Goal: Task Accomplishment & Management: Manage account settings

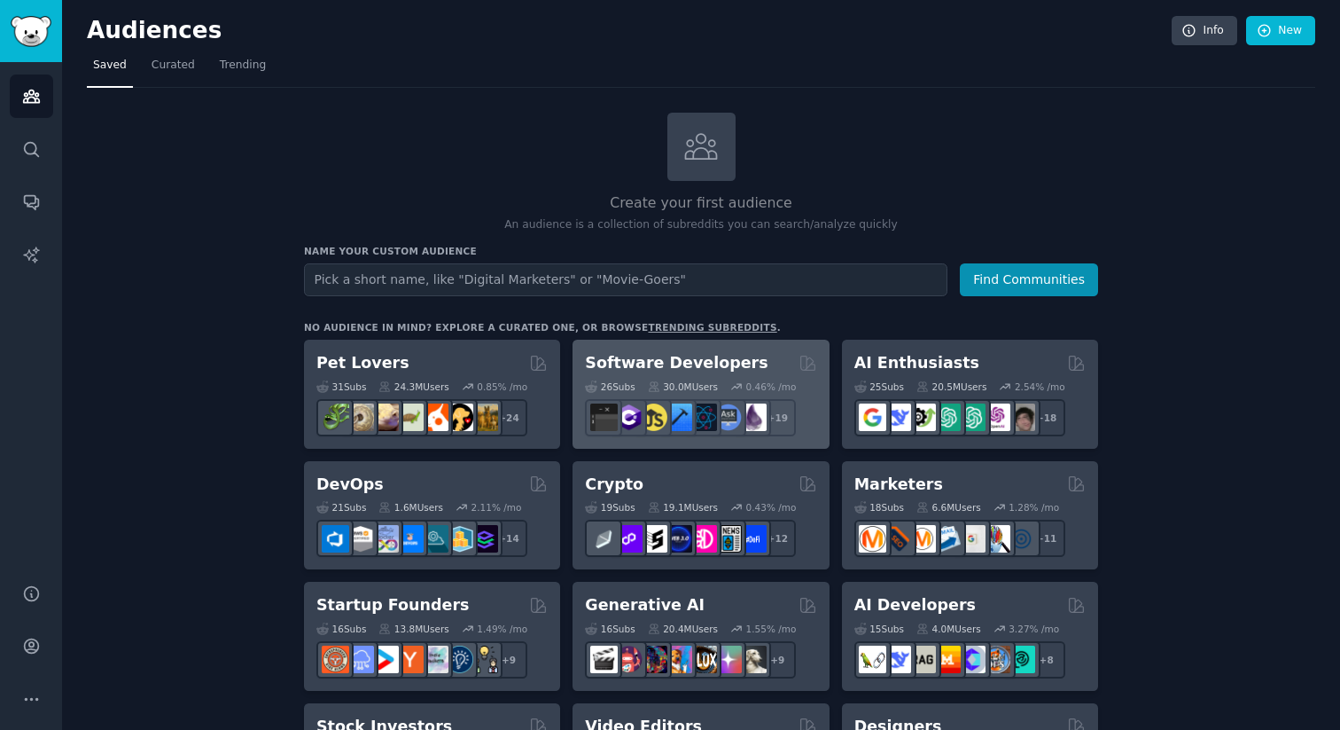
click at [683, 366] on h2 "Software Developers" at bounding box center [676, 363] width 183 height 22
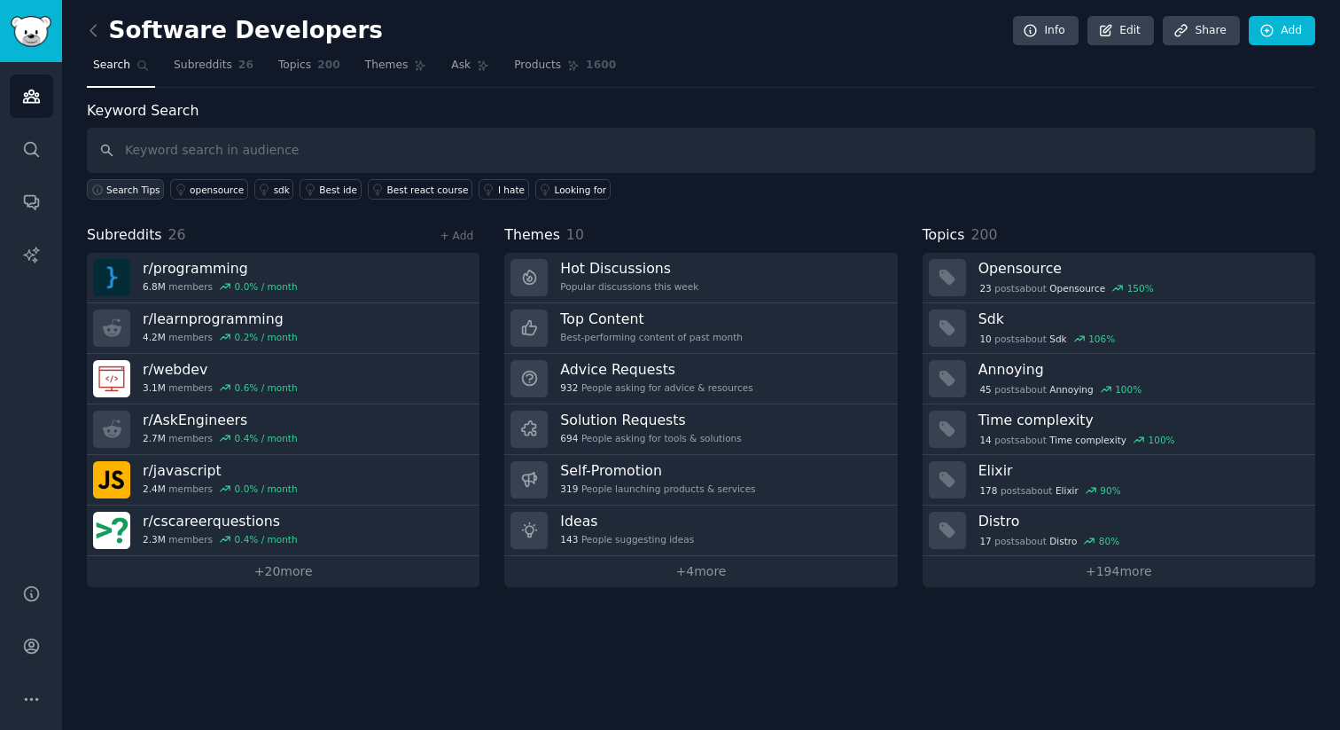
click at [127, 193] on span "Search Tips" at bounding box center [133, 189] width 54 height 12
click at [426, 191] on div "Best react course" at bounding box center [428, 189] width 82 height 12
click at [1278, 28] on link "Add" at bounding box center [1282, 31] width 66 height 30
click at [100, 35] on icon at bounding box center [93, 30] width 19 height 19
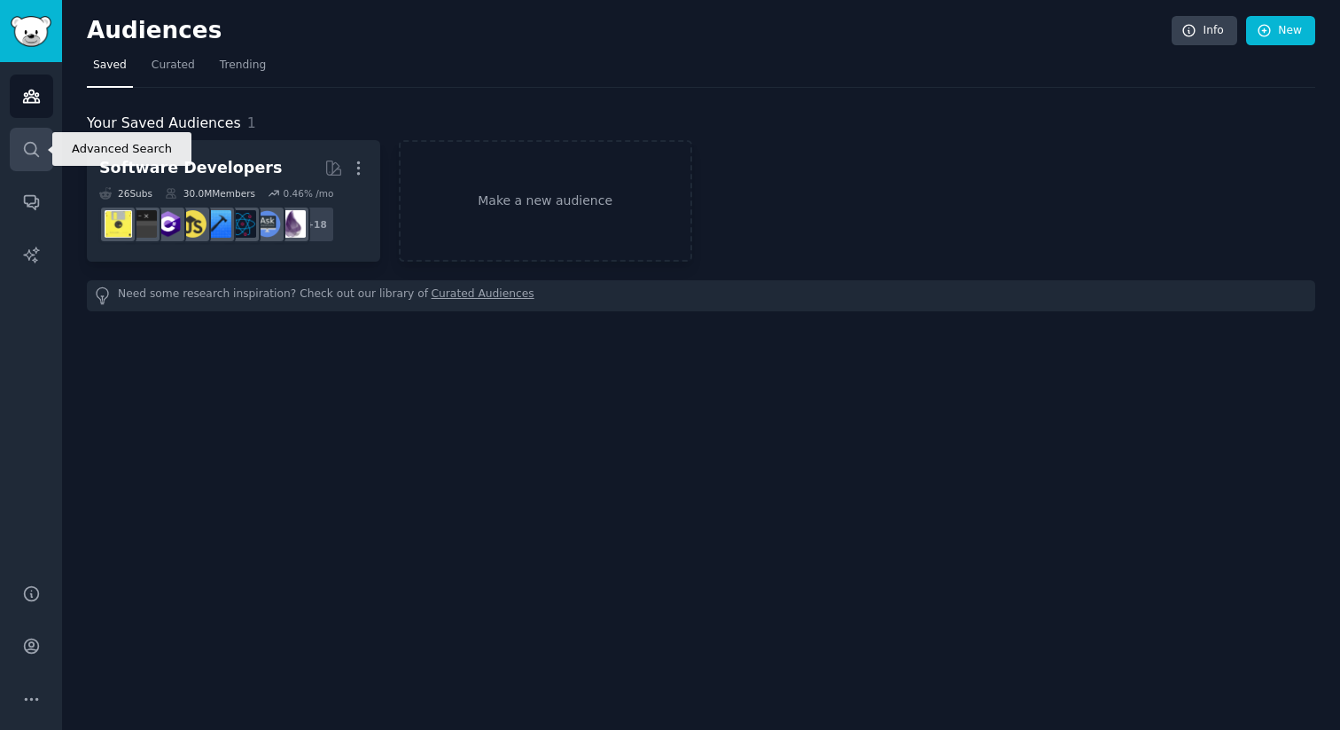
click at [24, 160] on link "Search" at bounding box center [31, 149] width 43 height 43
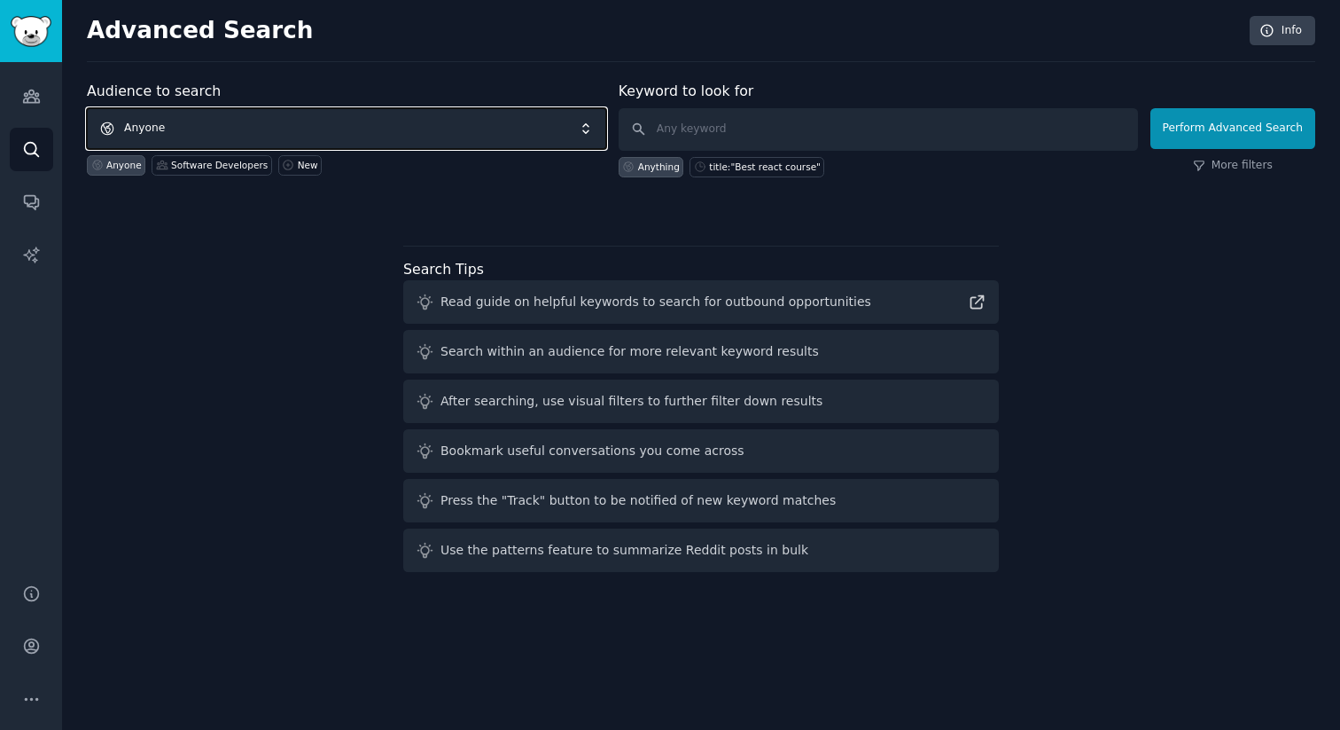
click at [187, 125] on span "Anyone" at bounding box center [346, 128] width 519 height 41
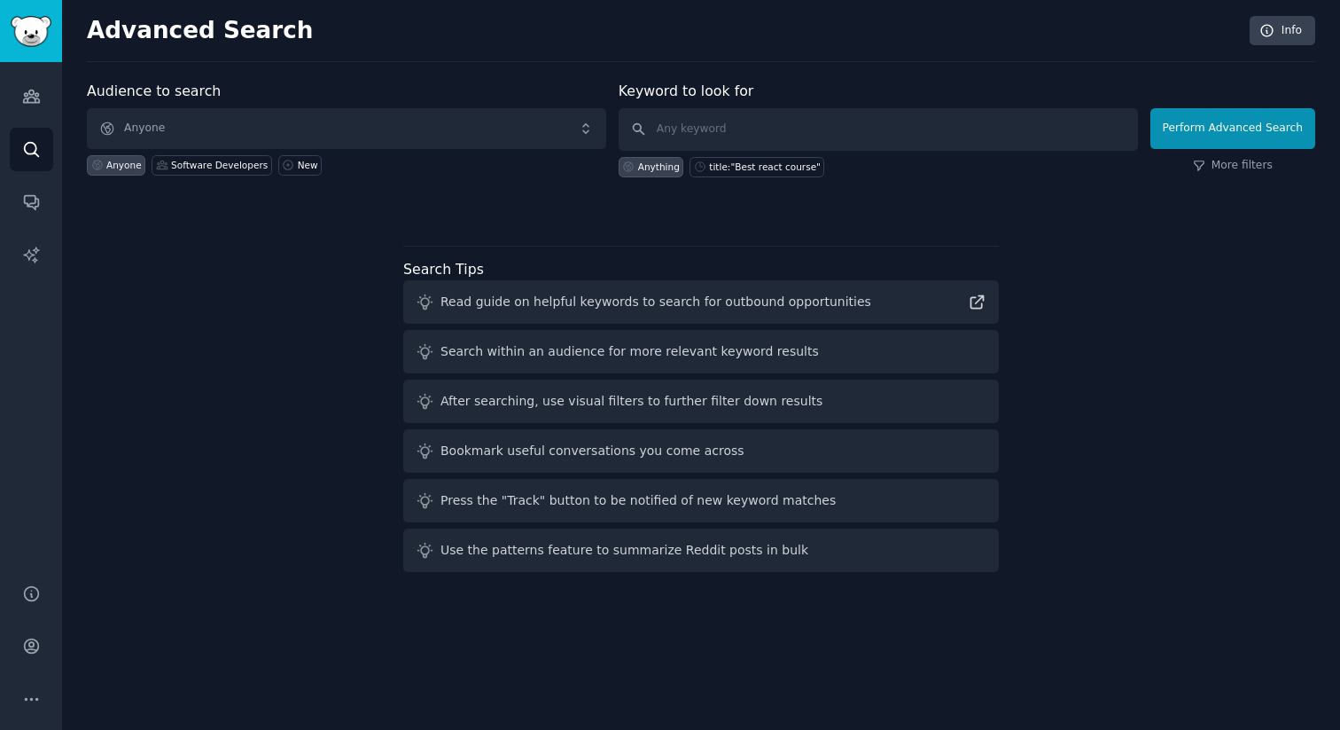
click at [40, 118] on div "Audiences Search Conversations AI Reports" at bounding box center [31, 312] width 62 height 500
click at [35, 106] on link "Audiences" at bounding box center [31, 95] width 43 height 43
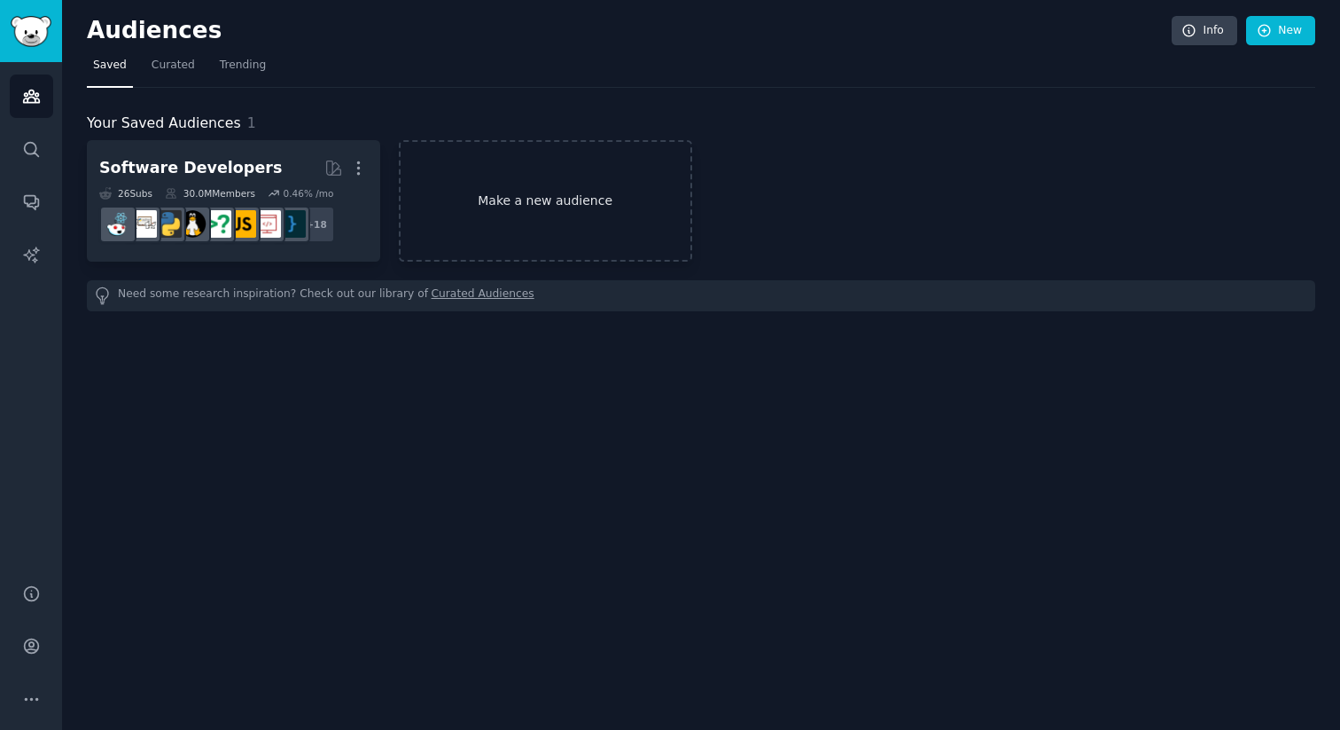
click at [509, 212] on link "Make a new audience" at bounding box center [545, 200] width 293 height 121
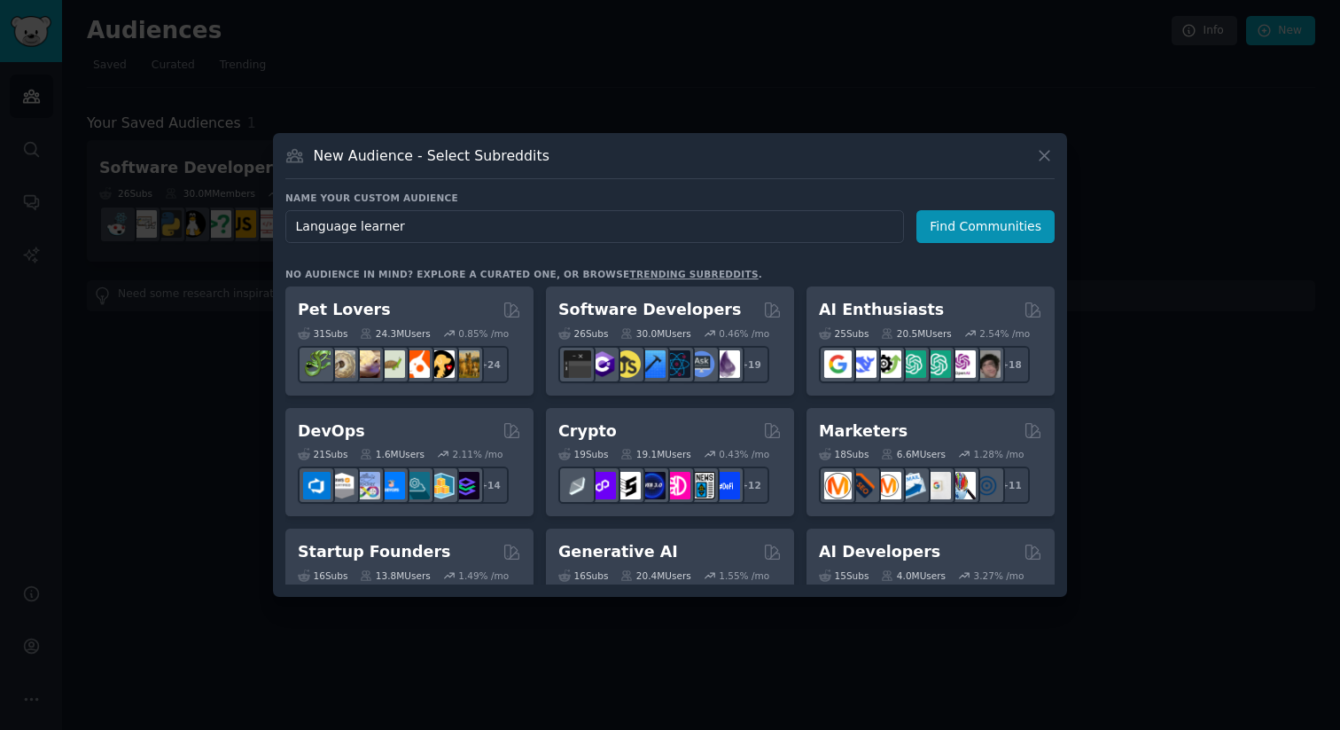
type input "Language learners"
click at [980, 217] on button "Find Communities" at bounding box center [986, 226] width 138 height 33
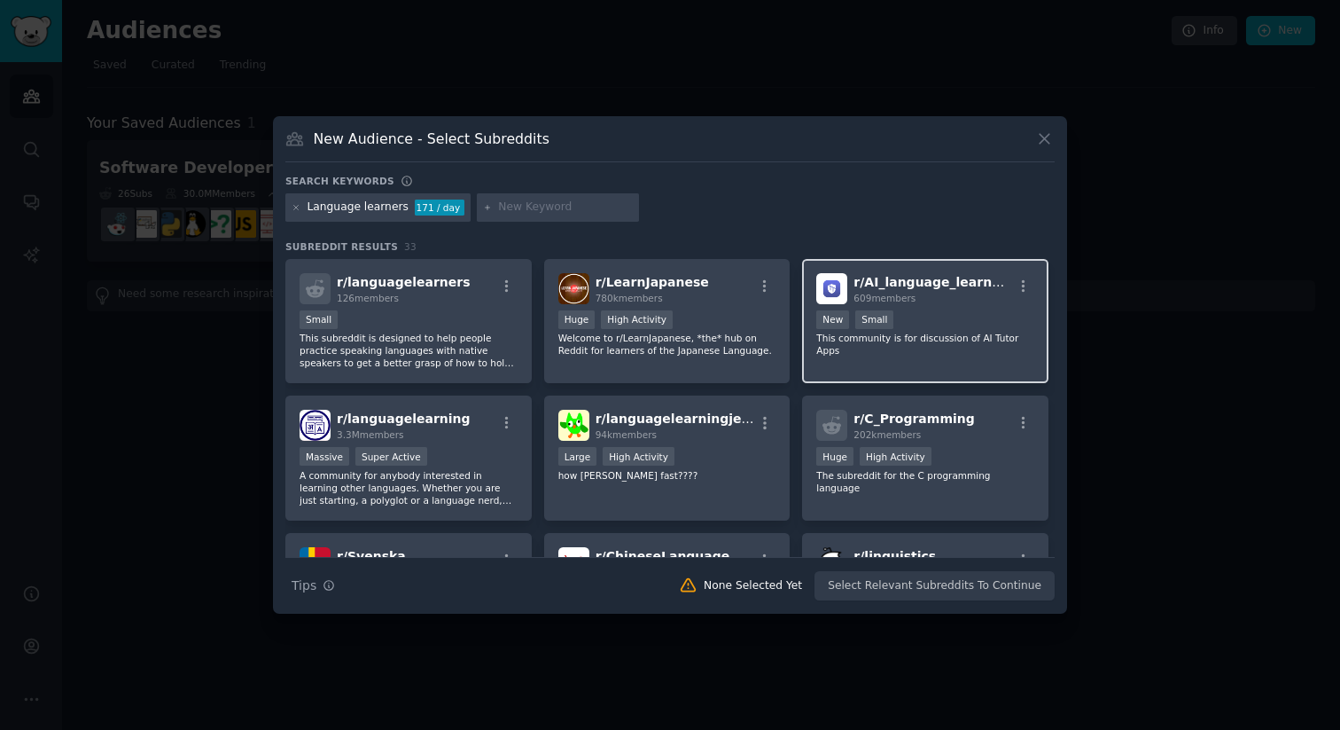
click at [907, 332] on p "This community is for discussion of AI Tutor Apps" at bounding box center [925, 344] width 218 height 25
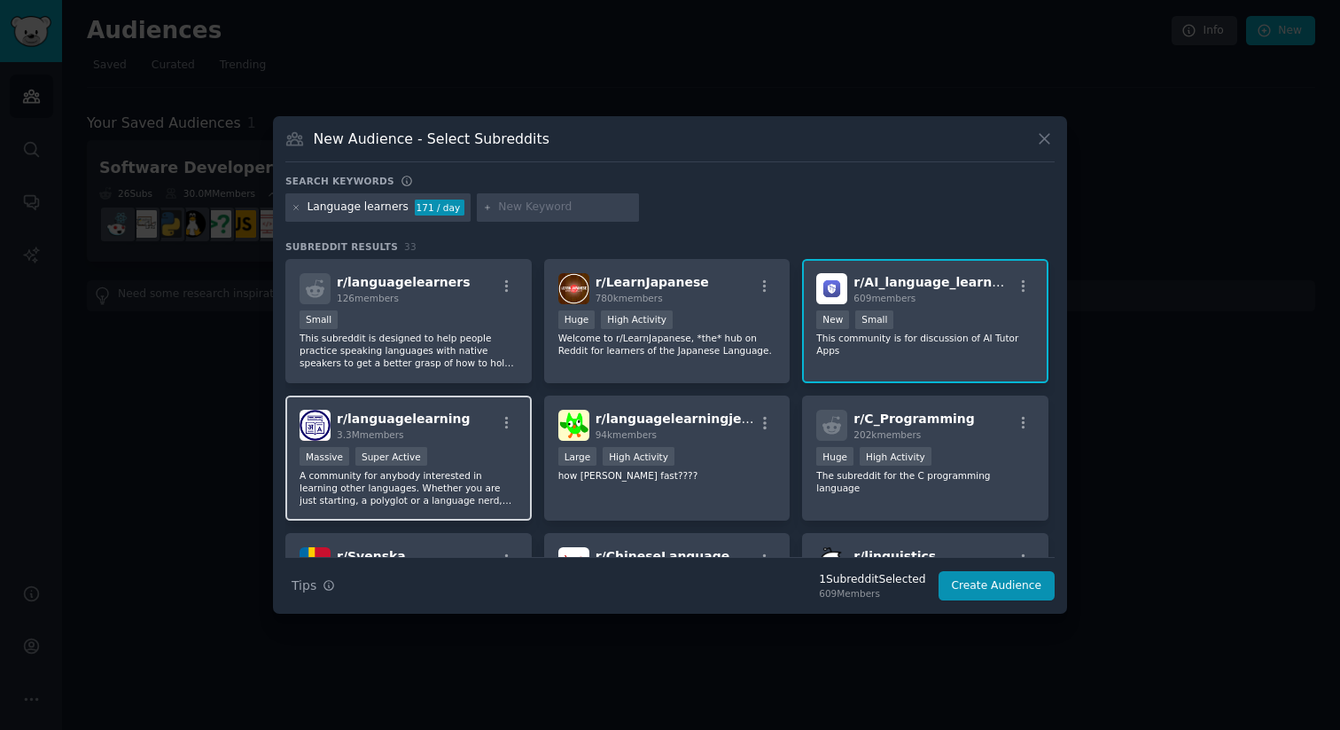
click at [460, 445] on div "r/ languagelearning 3.3M members Massive Super Active A community for anybody i…" at bounding box center [408, 457] width 246 height 125
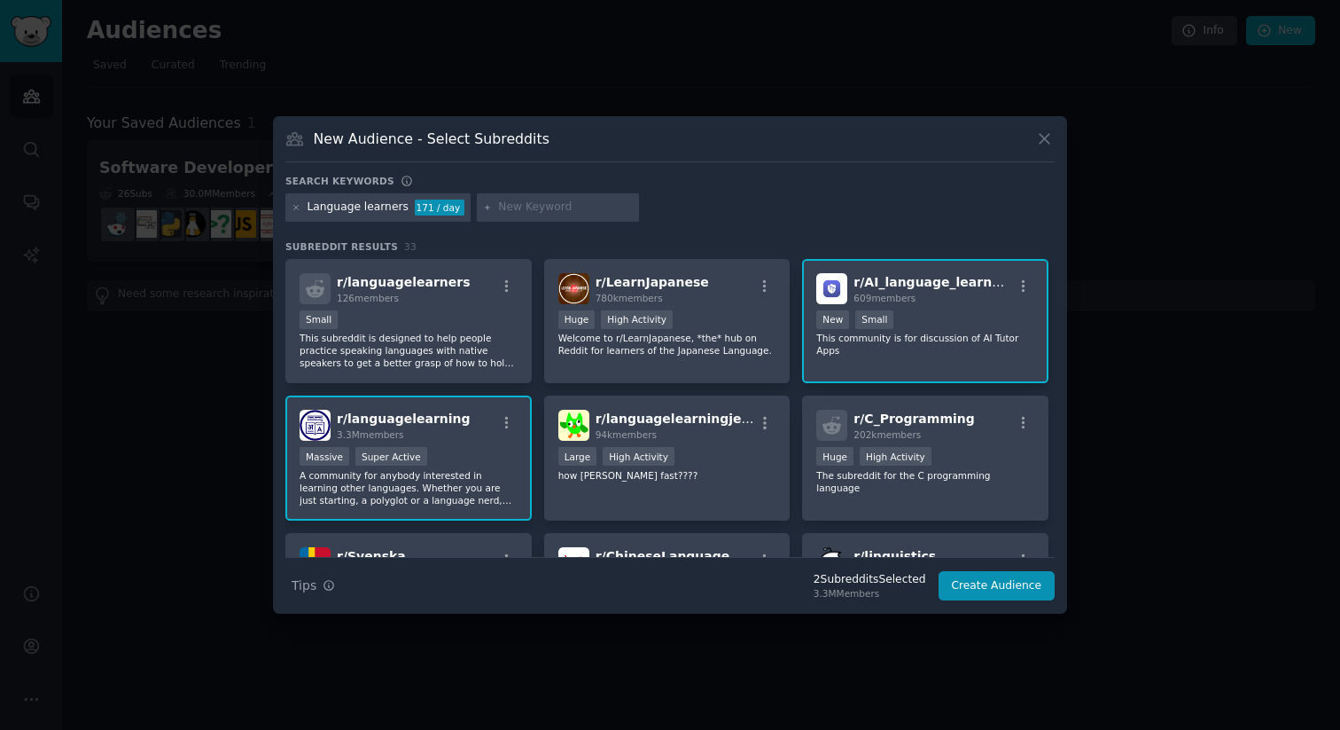
click at [394, 209] on div "Language learners" at bounding box center [358, 207] width 101 height 16
click at [396, 207] on div "Language learners" at bounding box center [358, 207] width 101 height 16
click at [366, 207] on div "Language learners" at bounding box center [358, 207] width 101 height 16
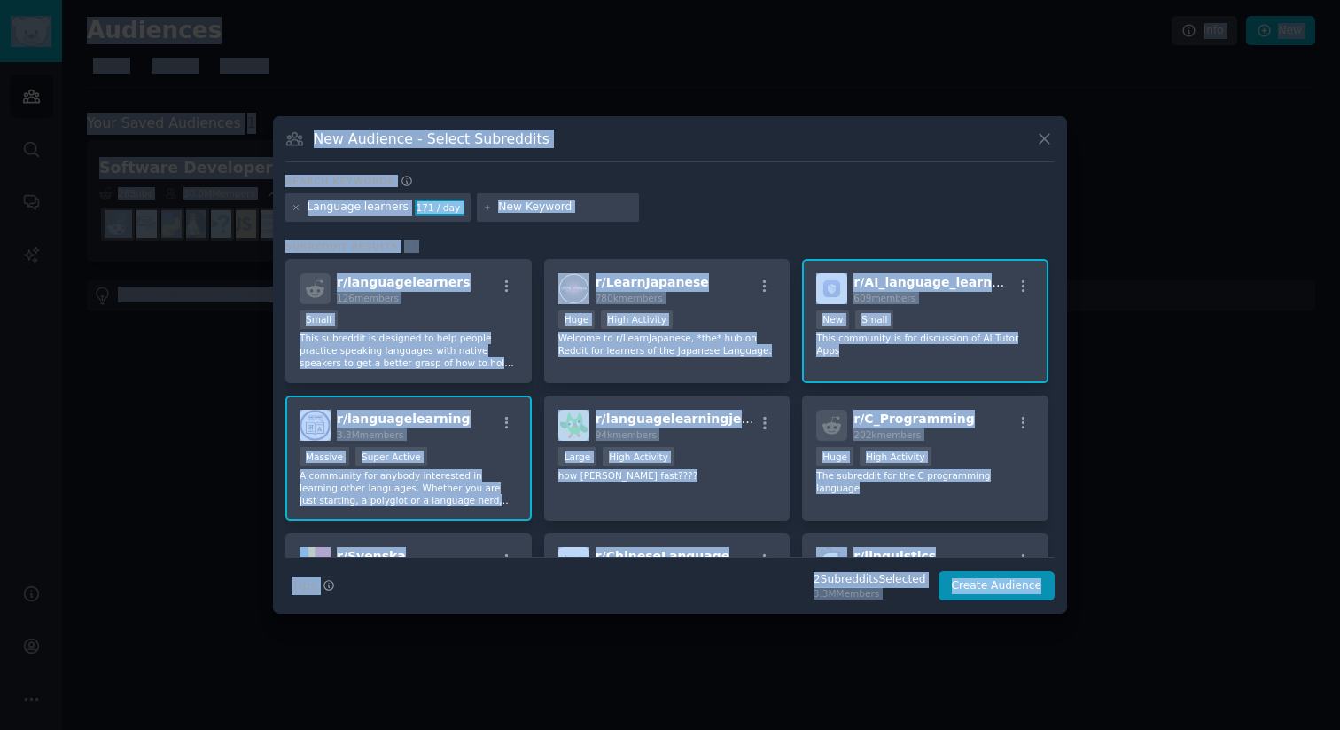
click at [366, 207] on div "Language learners" at bounding box center [358, 207] width 101 height 16
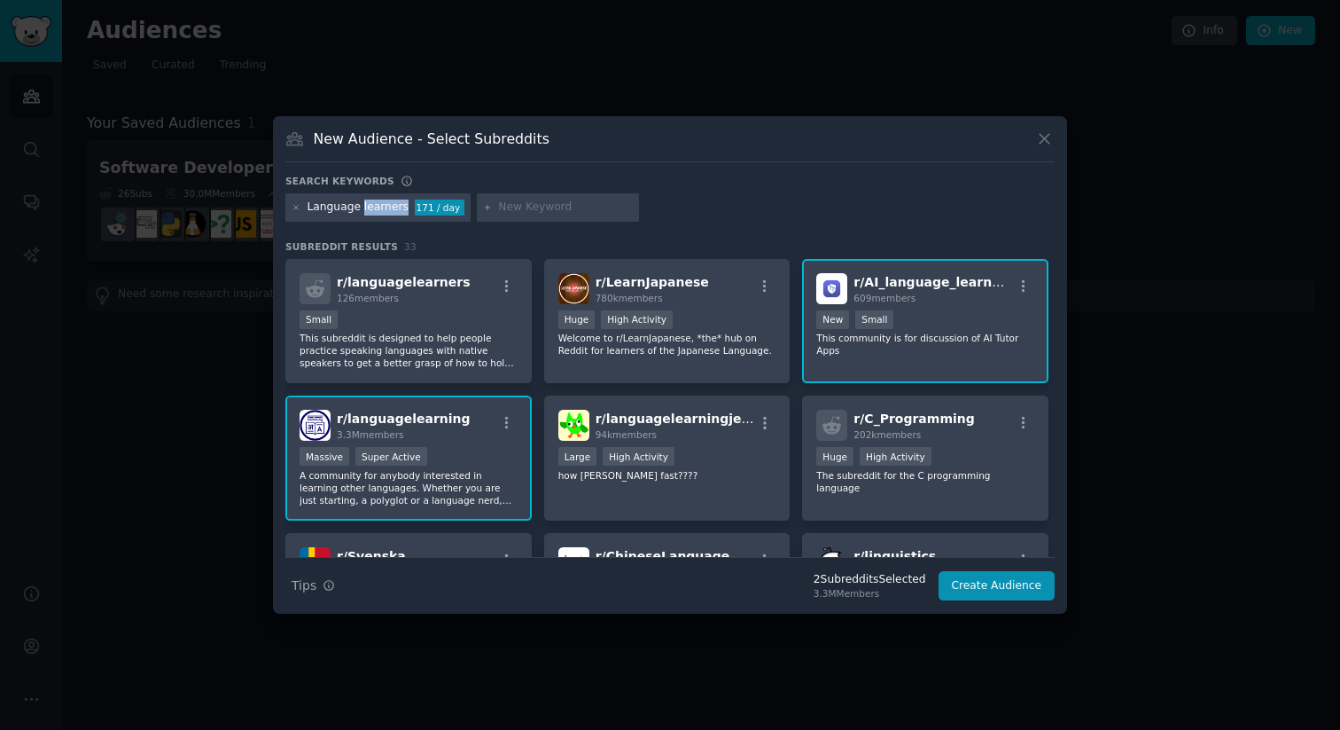
click at [366, 207] on div "Language learners" at bounding box center [358, 207] width 101 height 16
click at [516, 204] on input "text" at bounding box center [565, 207] width 135 height 16
type input "learn language with AI"
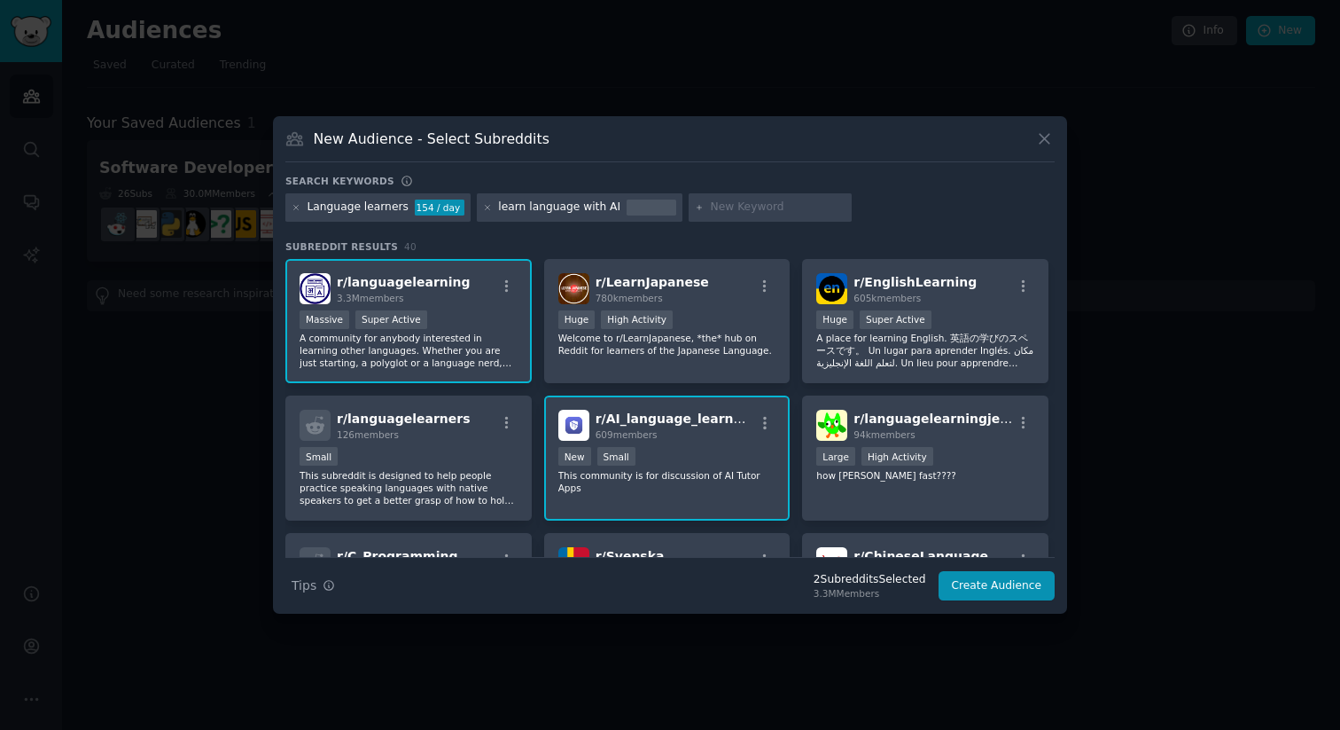
click at [591, 210] on div "learn language with AI" at bounding box center [559, 207] width 122 height 16
click at [960, 489] on div "r/ languagelearningjerk 94k members Large High Activity how lern languge fast??…" at bounding box center [925, 457] width 246 height 125
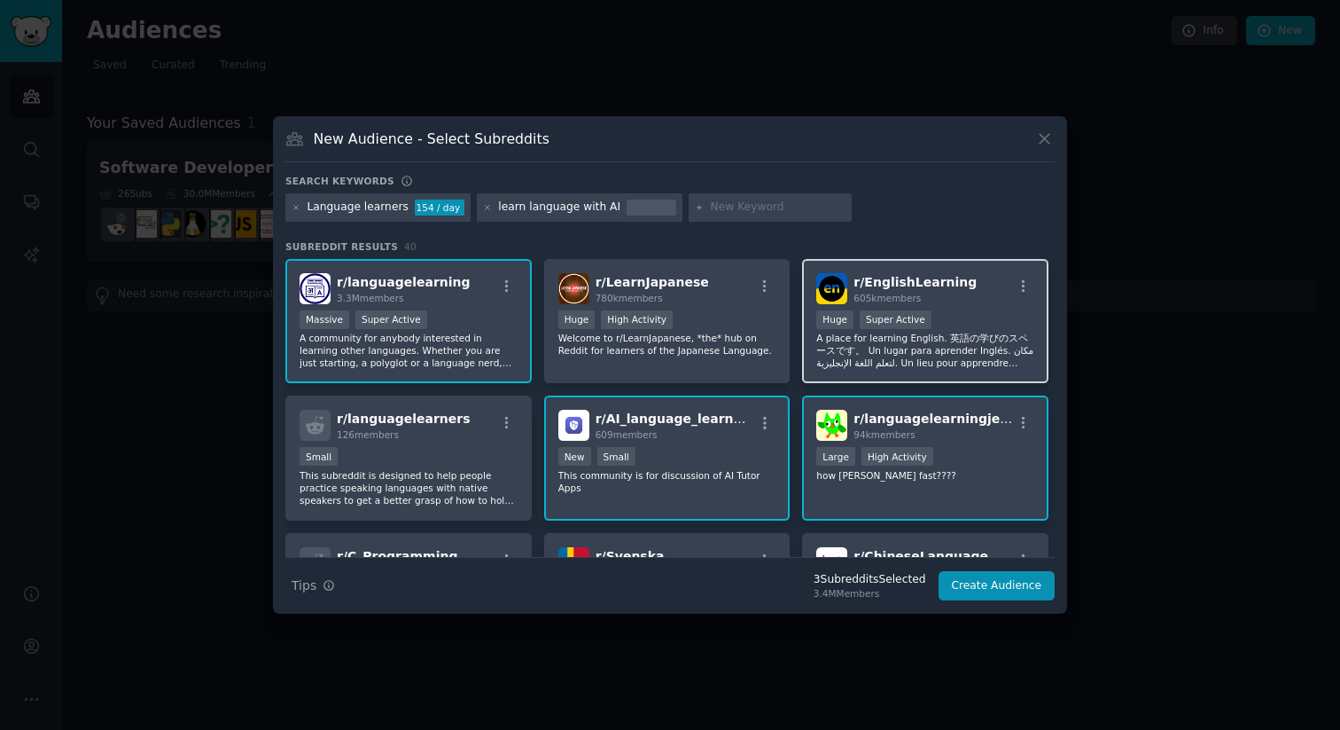
click at [921, 353] on p "A place for learning English. 英語の学びのスペースです。 Un lugar para aprender Inglés. مكان…" at bounding box center [925, 350] width 218 height 37
click at [1009, 582] on button "Create Audience" at bounding box center [997, 586] width 117 height 30
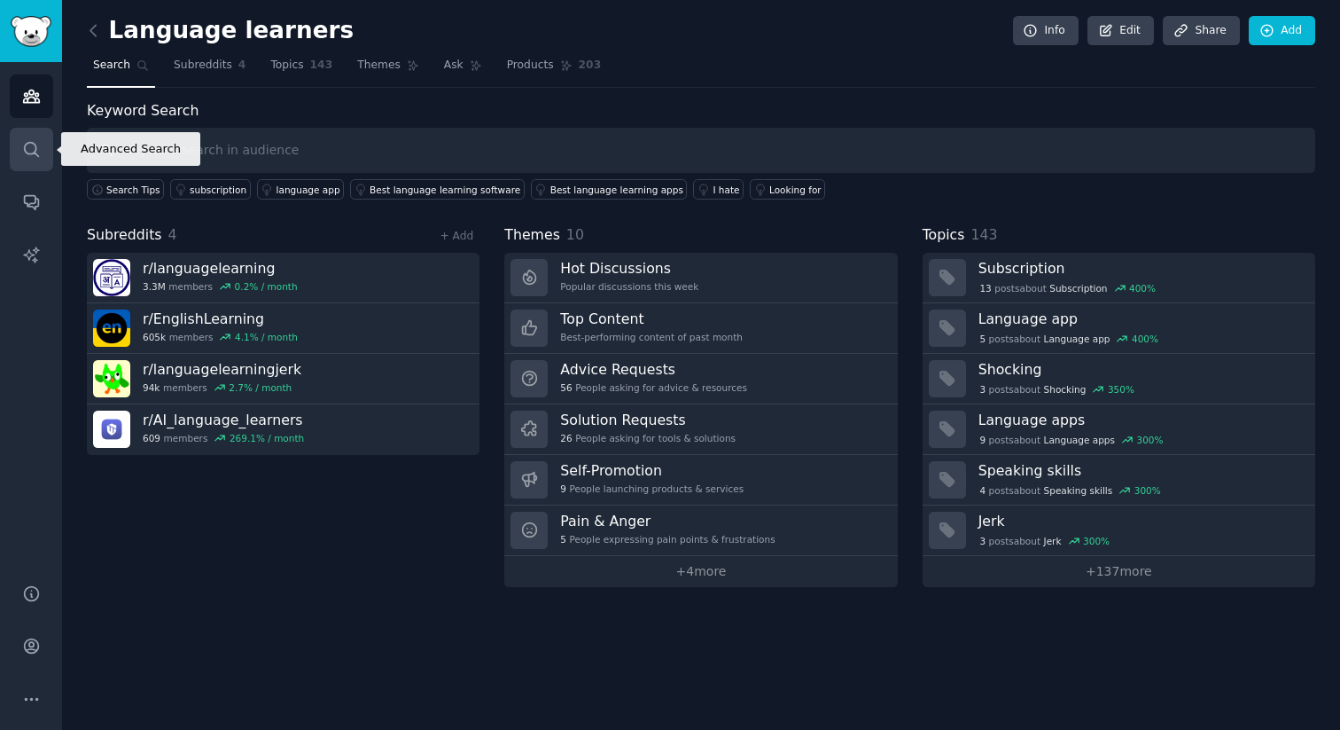
click at [19, 138] on link "Search" at bounding box center [31, 149] width 43 height 43
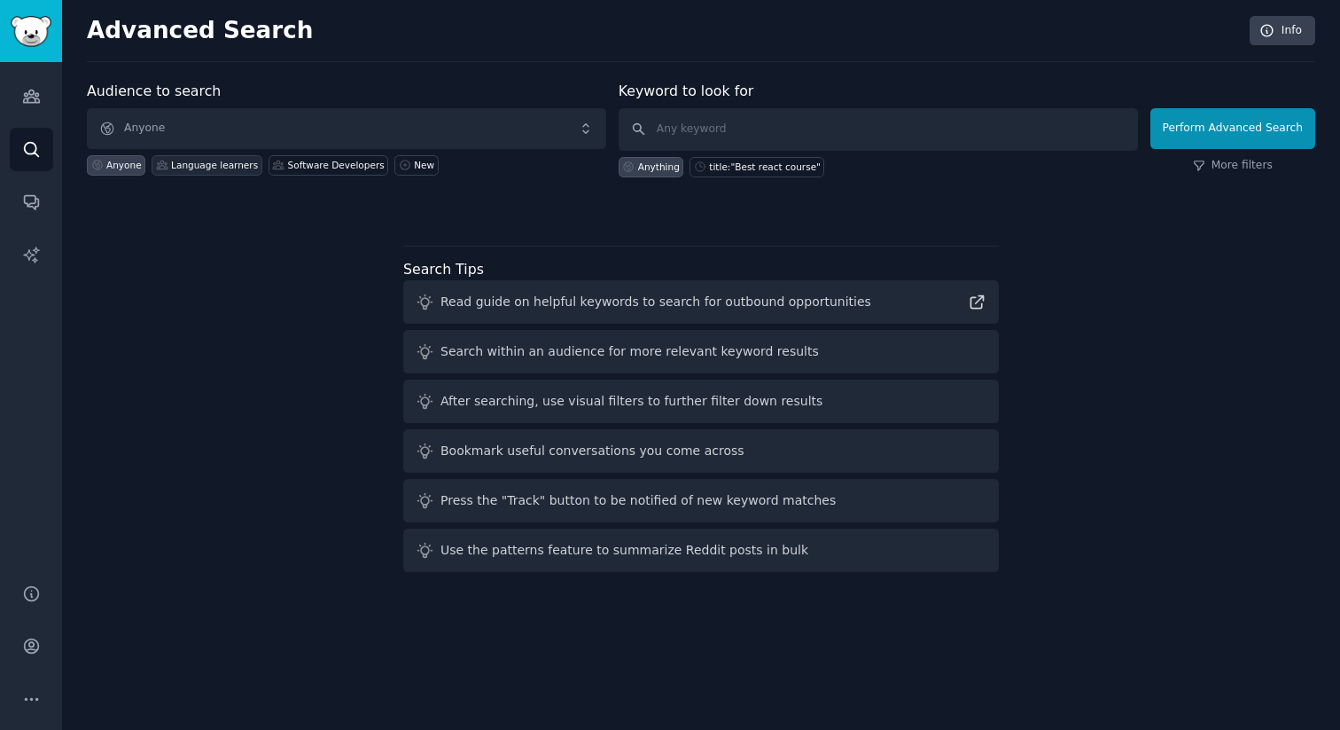
click at [242, 155] on div "Language learners" at bounding box center [207, 165] width 111 height 20
click at [740, 164] on div "title:"Best react course"" at bounding box center [765, 166] width 112 height 12
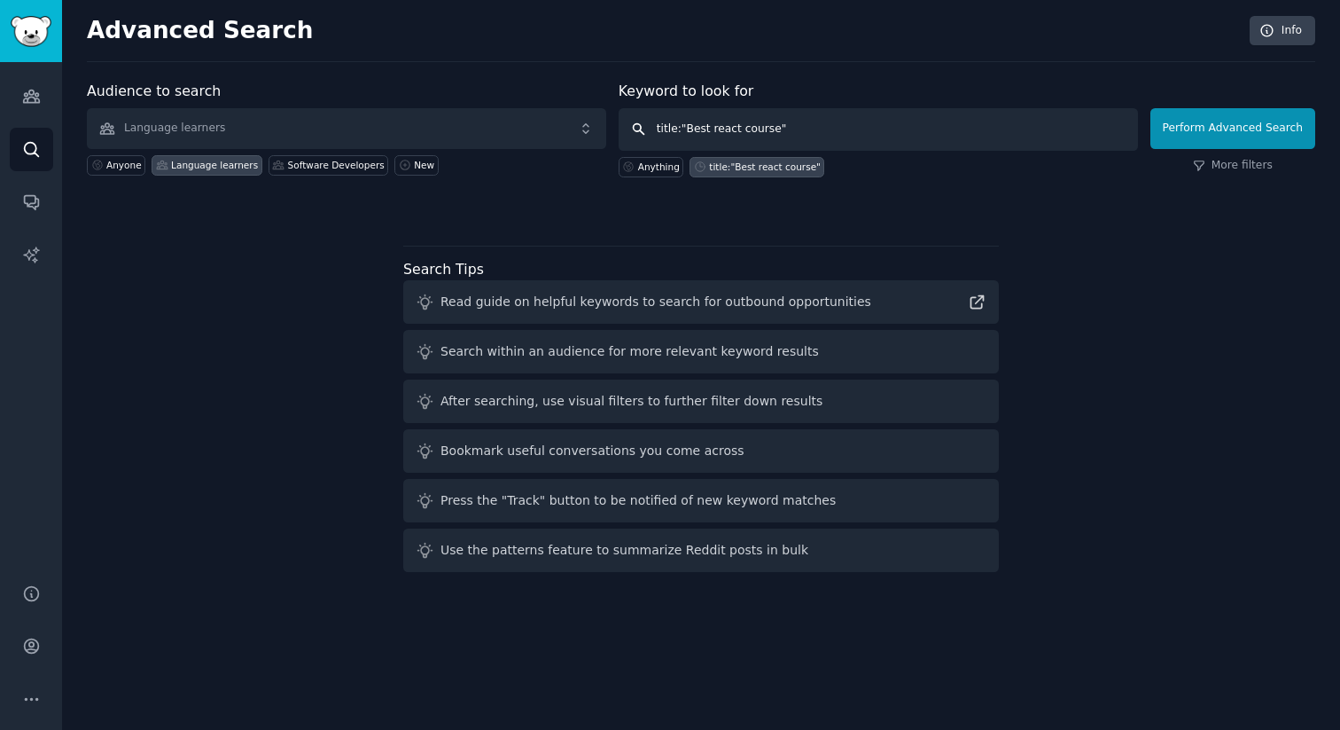
drag, startPoint x: 777, startPoint y: 131, endPoint x: 714, endPoint y: 130, distance: 63.8
click at [714, 131] on input "title:"Best react course"" at bounding box center [878, 129] width 519 height 43
click at [977, 302] on icon at bounding box center [978, 302] width 12 height 12
click at [583, 347] on div "Search within an audience for more relevant keyword results" at bounding box center [630, 351] width 379 height 19
drag, startPoint x: 777, startPoint y: 132, endPoint x: 691, endPoint y: 137, distance: 86.1
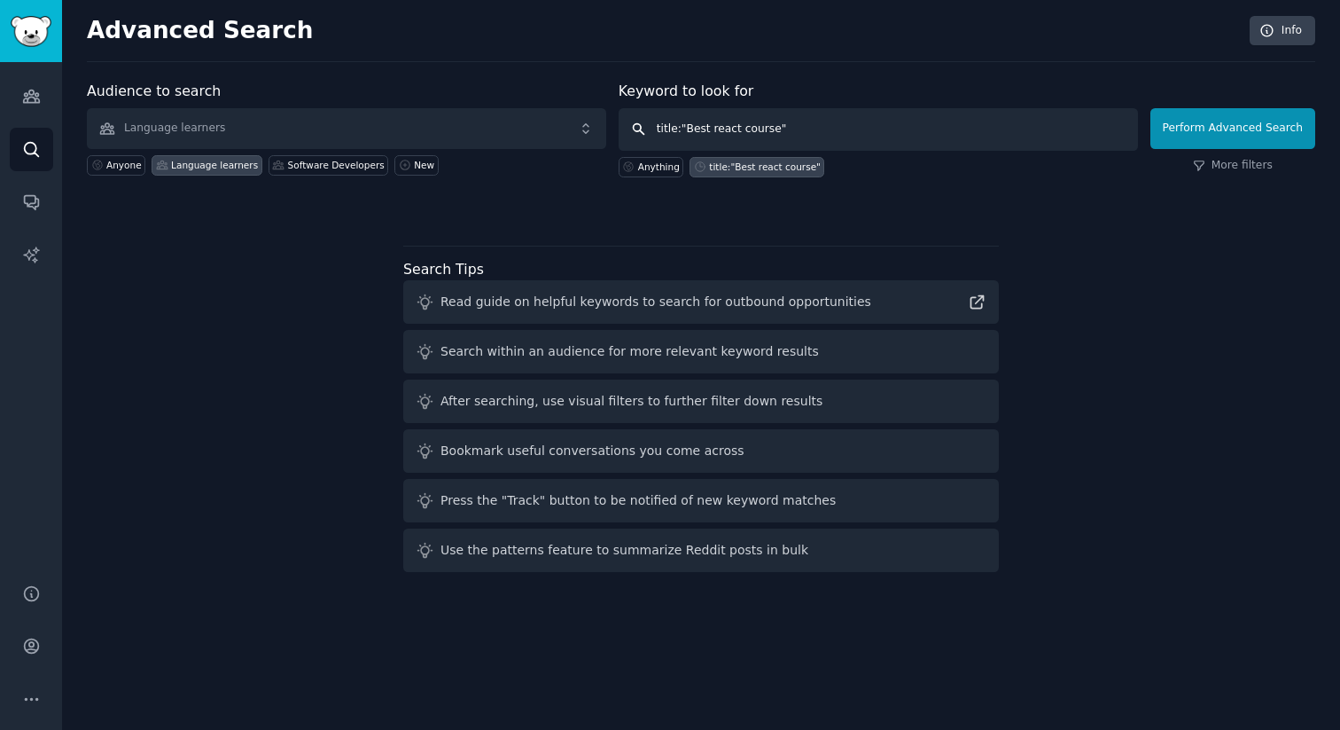
click at [691, 137] on input "title:"Best react course"" at bounding box center [878, 129] width 519 height 43
click at [719, 301] on div "Read guide on helpful keywords to search for outbound opportunities" at bounding box center [656, 302] width 431 height 19
click at [980, 296] on icon at bounding box center [978, 302] width 12 height 12
drag, startPoint x: 796, startPoint y: 132, endPoint x: 514, endPoint y: 119, distance: 282.2
click at [514, 119] on form "Audience to search Language learners Anyone Language learners Software Develope…" at bounding box center [701, 129] width 1229 height 97
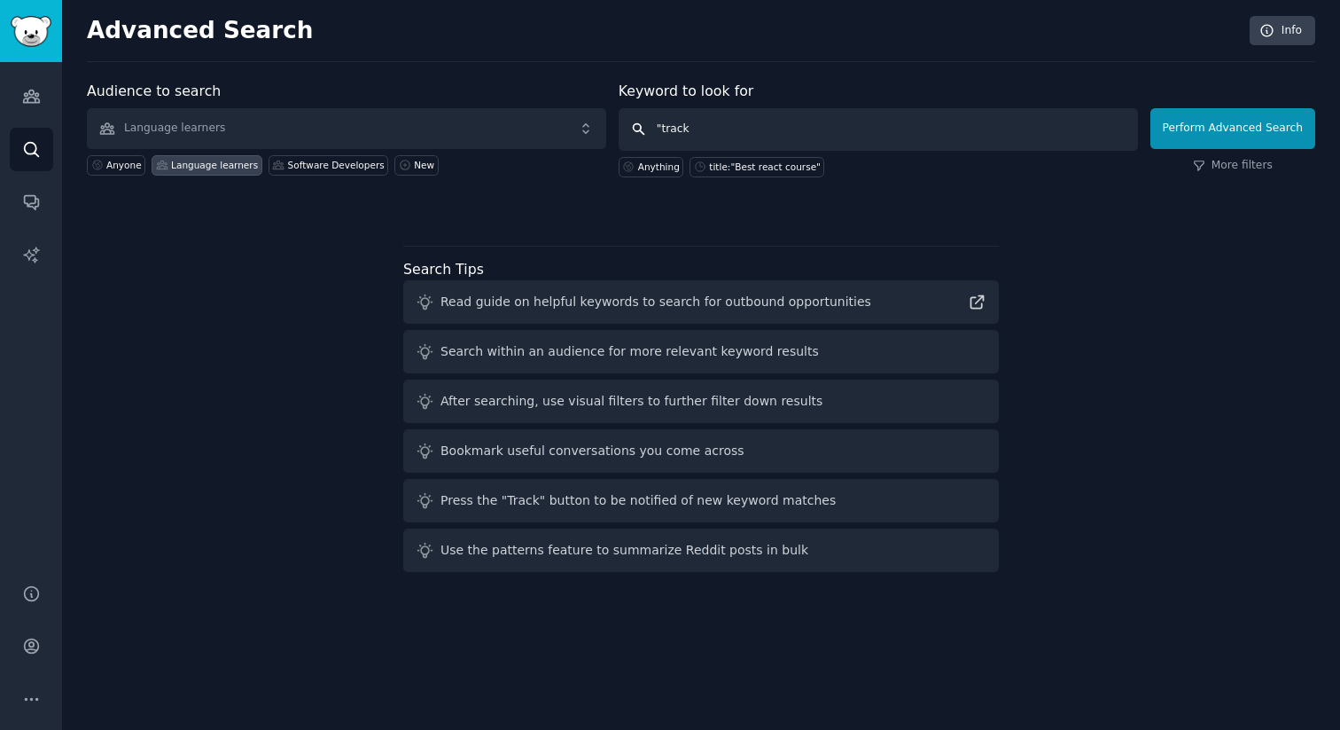
type input ""track l"
type input ""lessons"
click at [1292, 35] on link "Info" at bounding box center [1283, 31] width 66 height 30
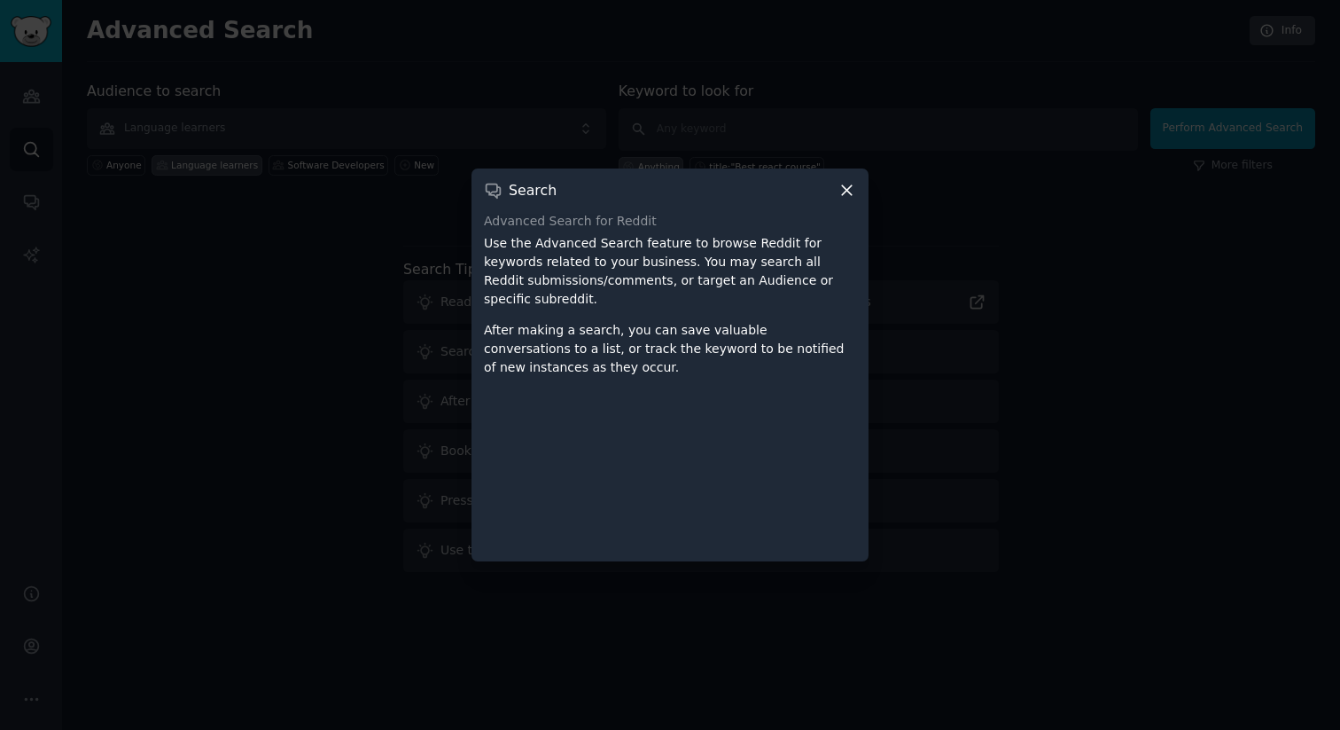
click at [843, 189] on icon at bounding box center [847, 190] width 19 height 19
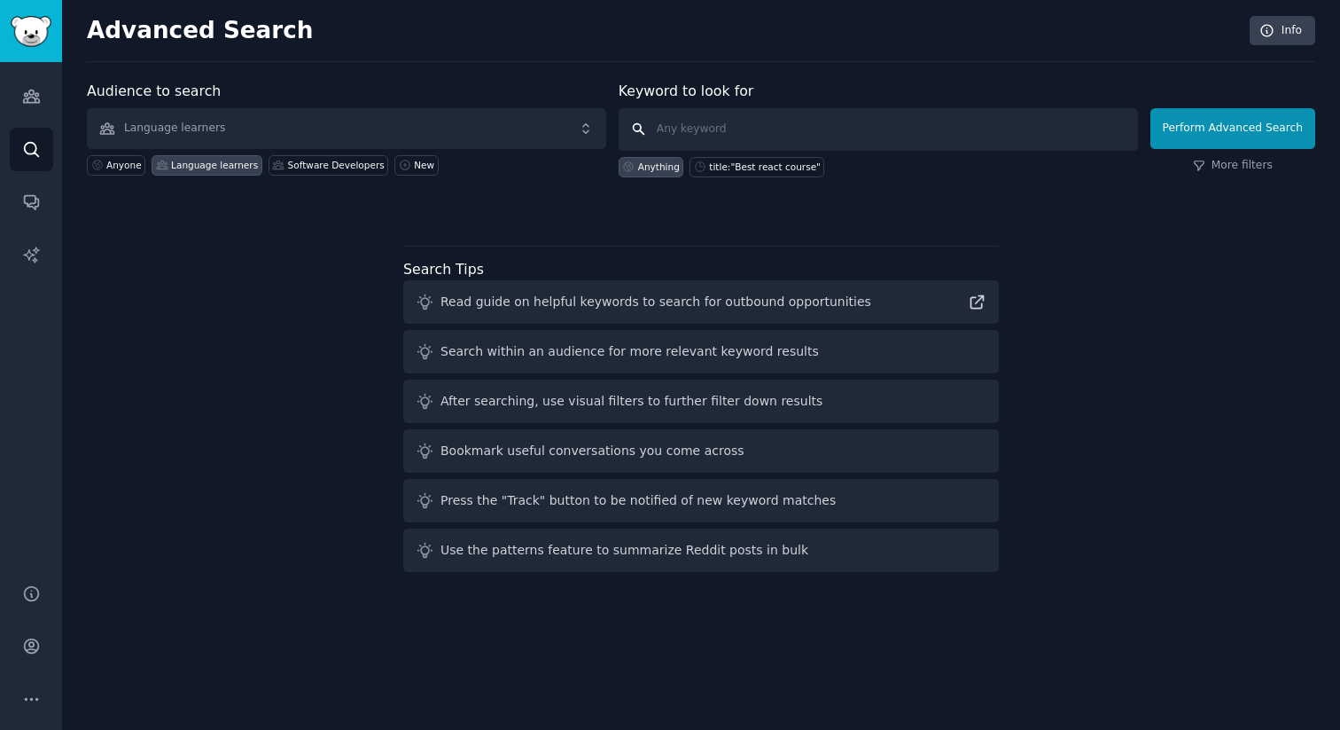
click at [696, 133] on input "text" at bounding box center [878, 129] width 519 height 43
type input ""AI tutor""
click at [1256, 133] on button "Perform Advanced Search" at bounding box center [1233, 128] width 165 height 41
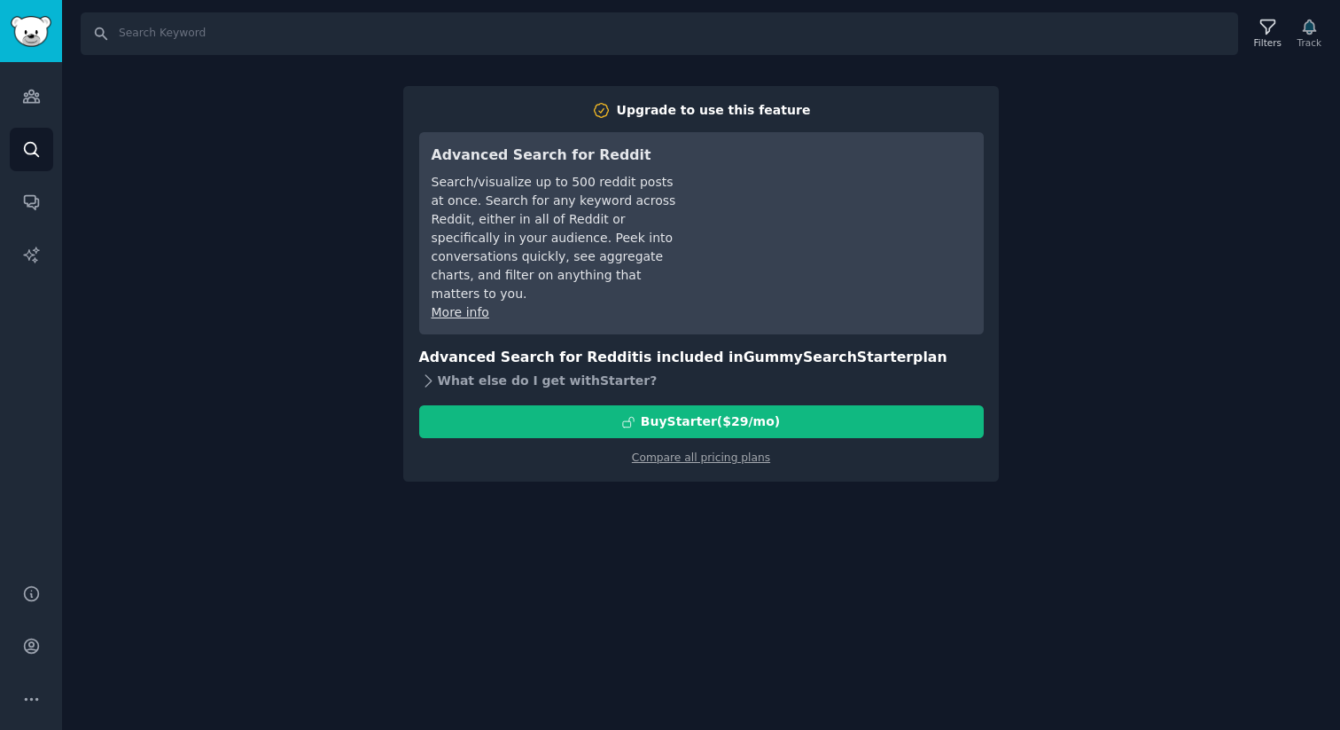
click at [495, 368] on div "What else do I get with Starter ?" at bounding box center [701, 380] width 565 height 25
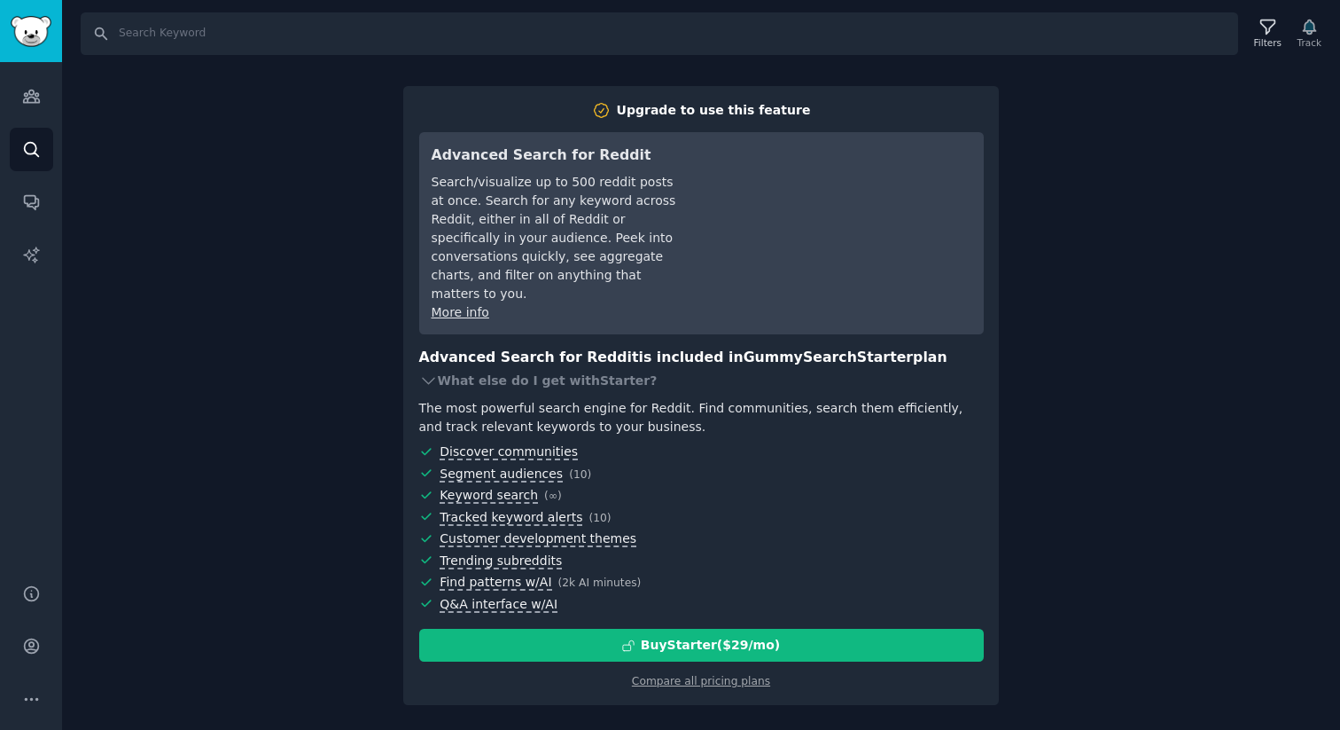
click at [362, 336] on div "Search Filters Track Upgrade to use this feature Advanced Search for Reddit Sea…" at bounding box center [701, 365] width 1278 height 730
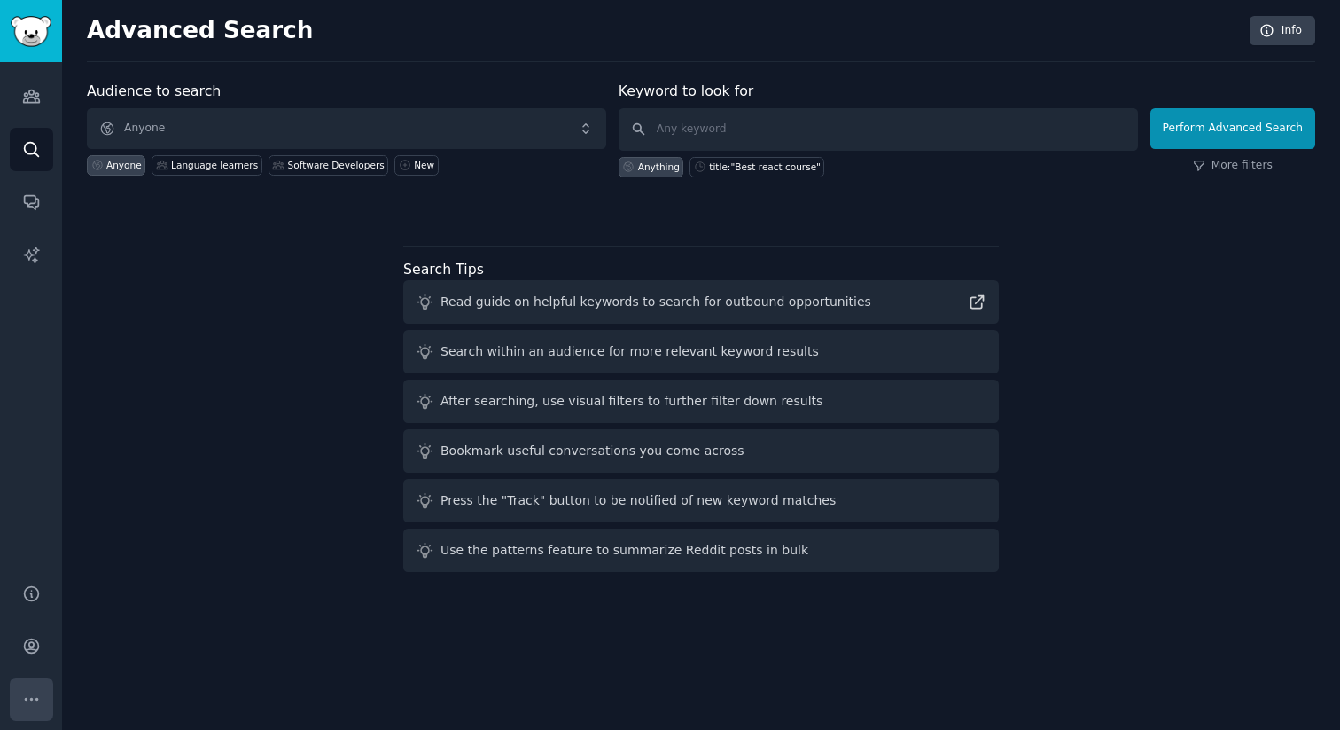
click at [30, 703] on icon "Sidebar" at bounding box center [31, 699] width 19 height 19
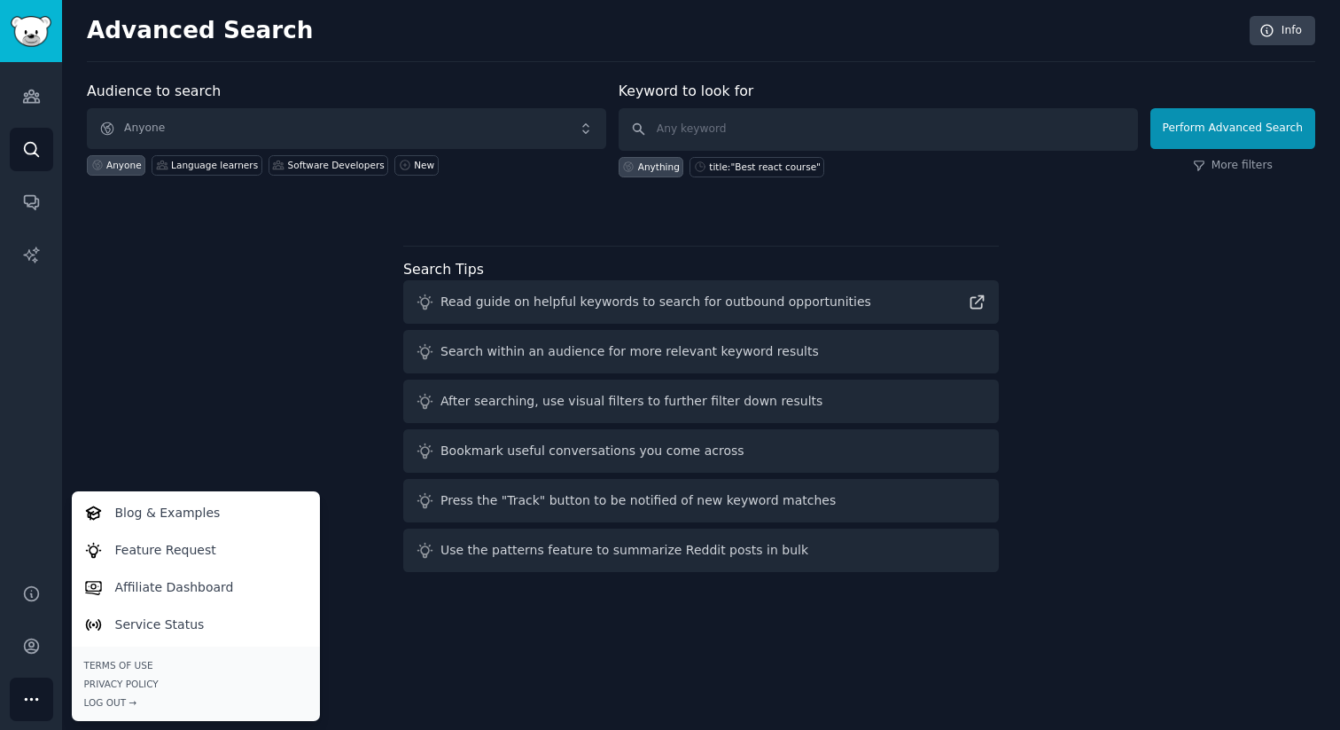
click at [180, 417] on div "Audience to search Anyone Anyone Language learners Software Developers New Keyw…" at bounding box center [701, 330] width 1229 height 498
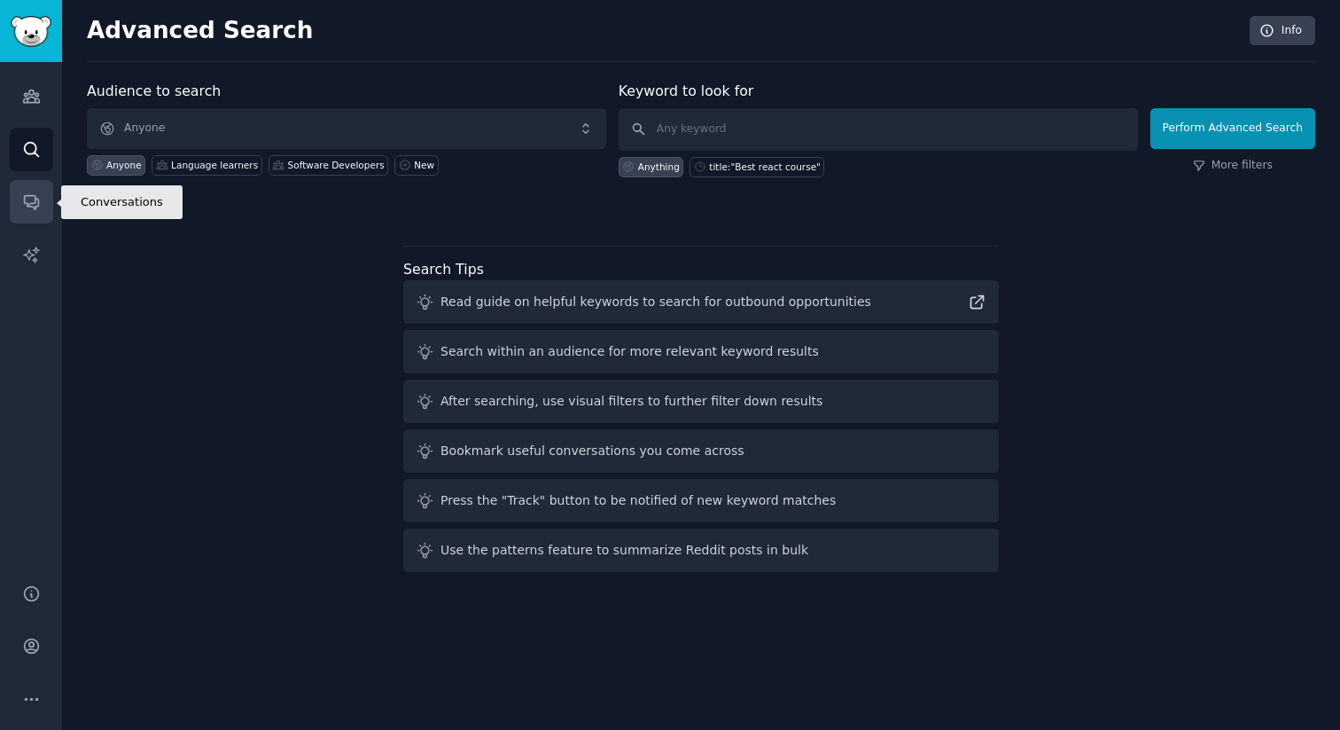
click at [17, 215] on link "Conversations" at bounding box center [31, 201] width 43 height 43
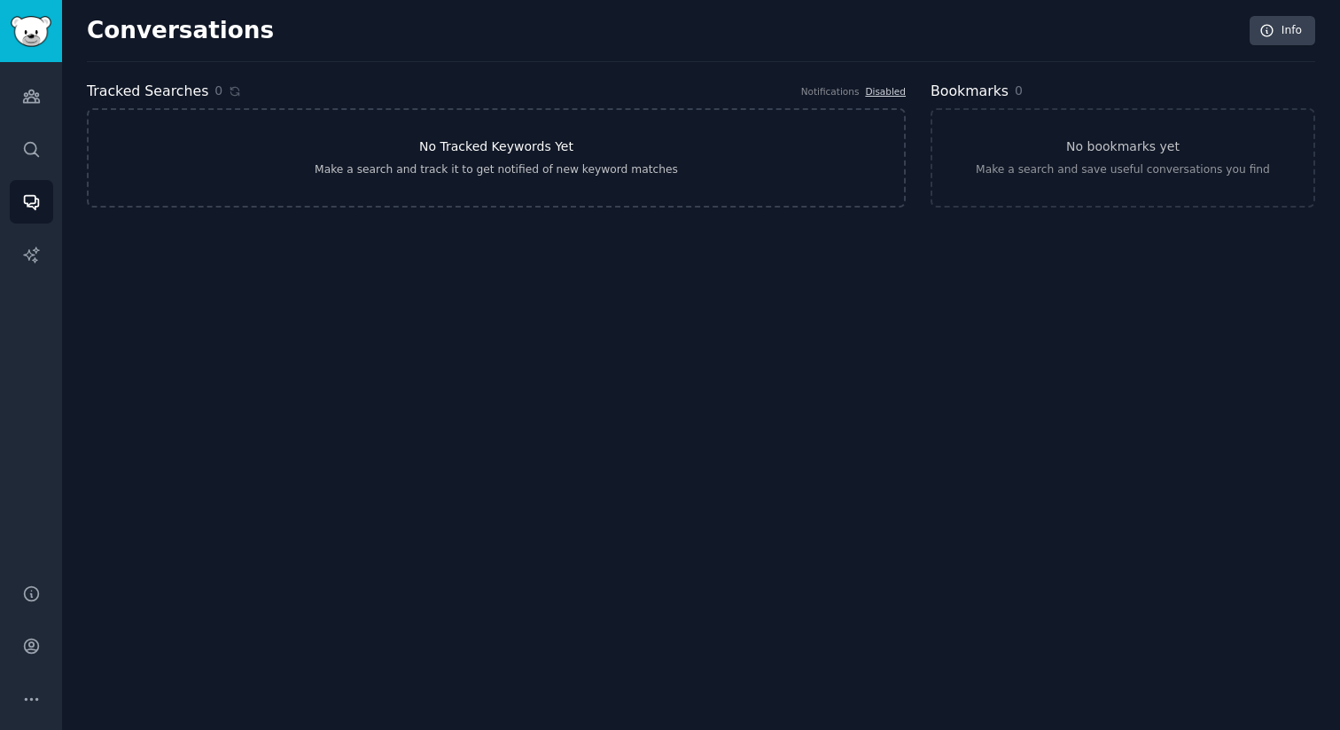
click at [503, 140] on h3 "No Tracked Keywords Yet" at bounding box center [496, 146] width 154 height 19
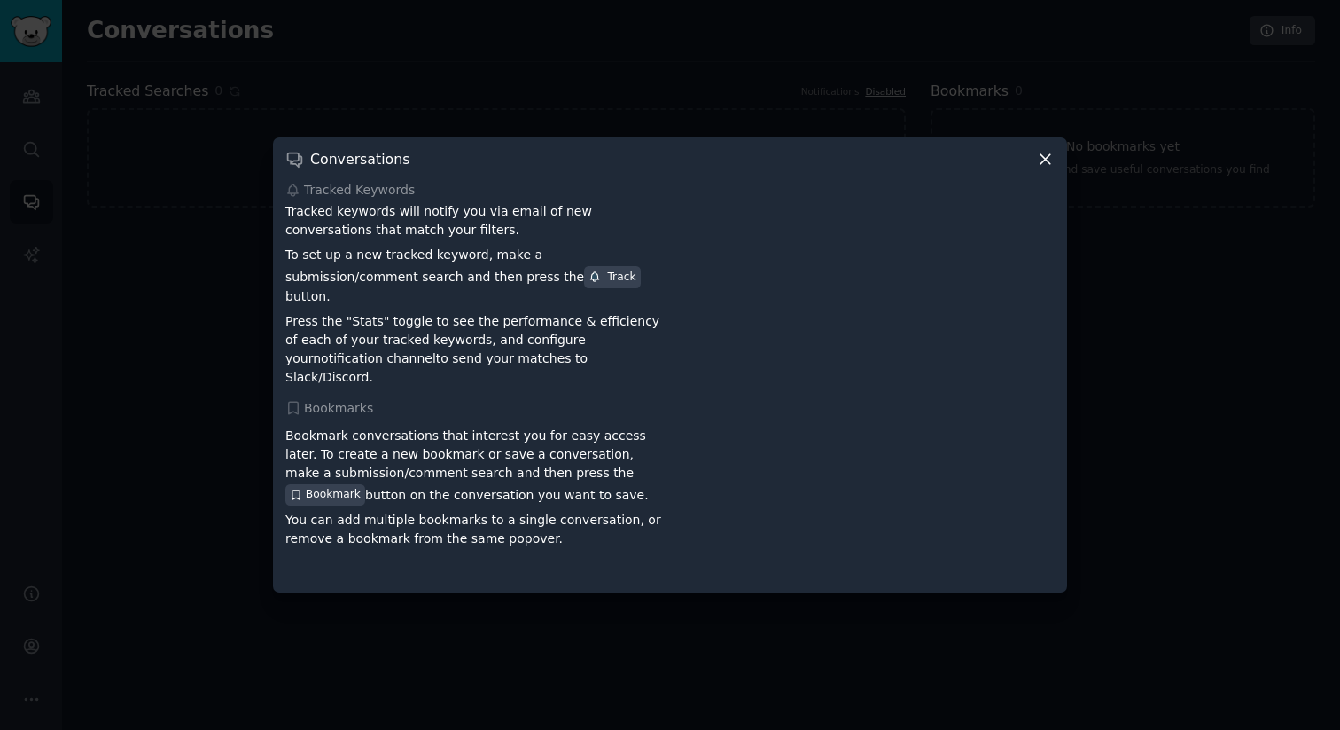
click at [589, 285] on div "Track" at bounding box center [612, 277] width 47 height 16
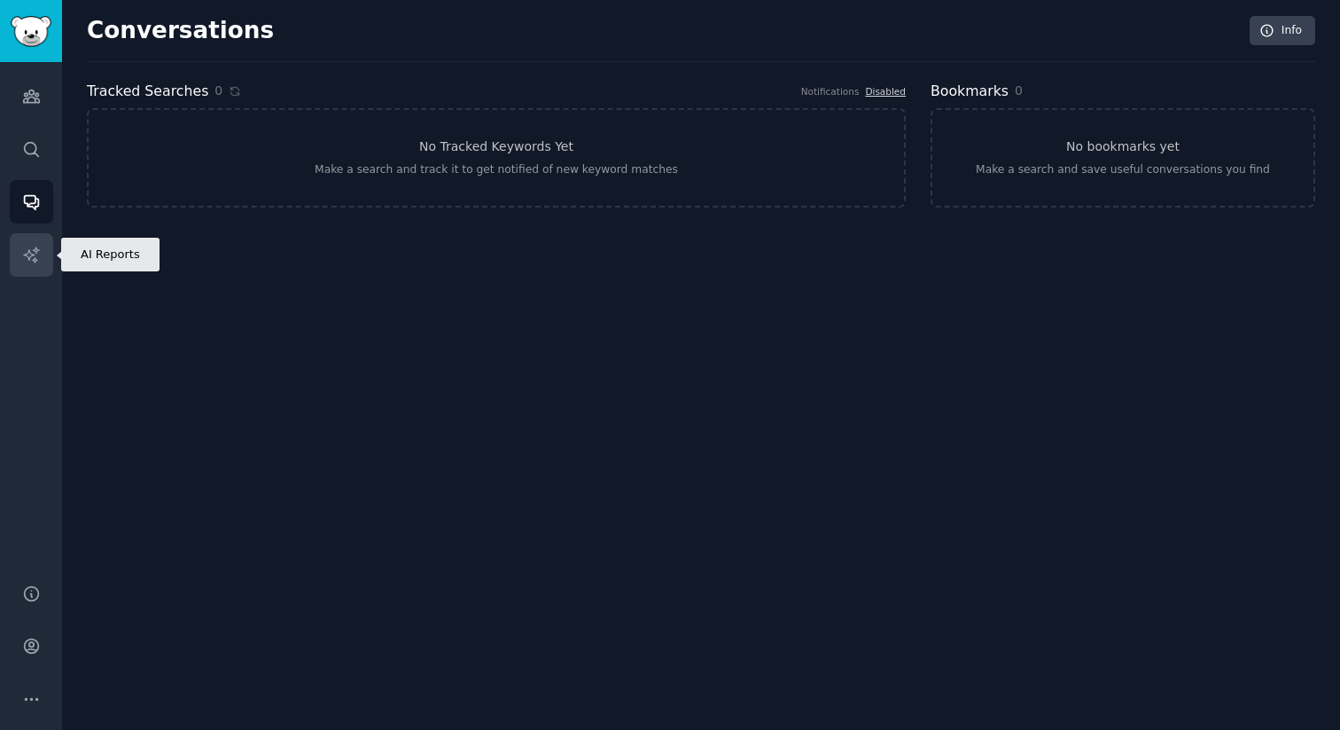
click at [19, 265] on link "AI Reports" at bounding box center [31, 254] width 43 height 43
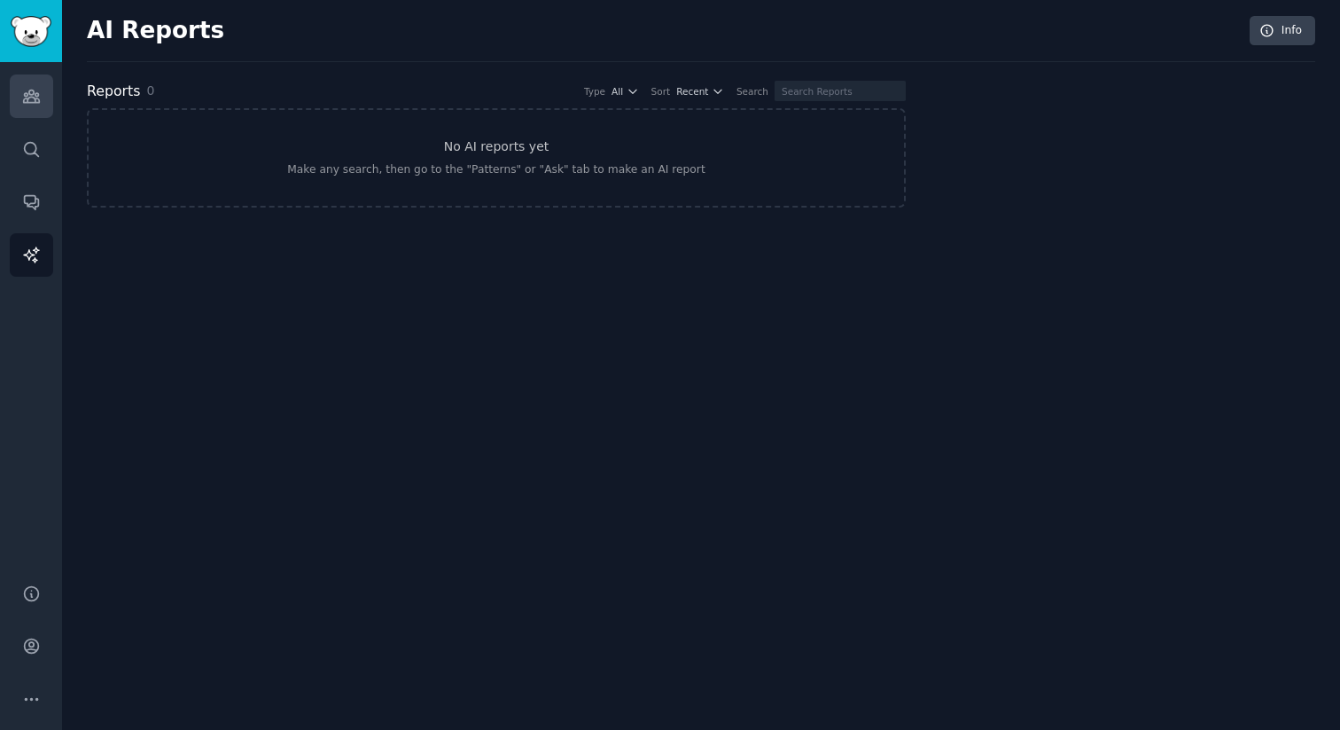
click at [22, 105] on link "Audiences" at bounding box center [31, 95] width 43 height 43
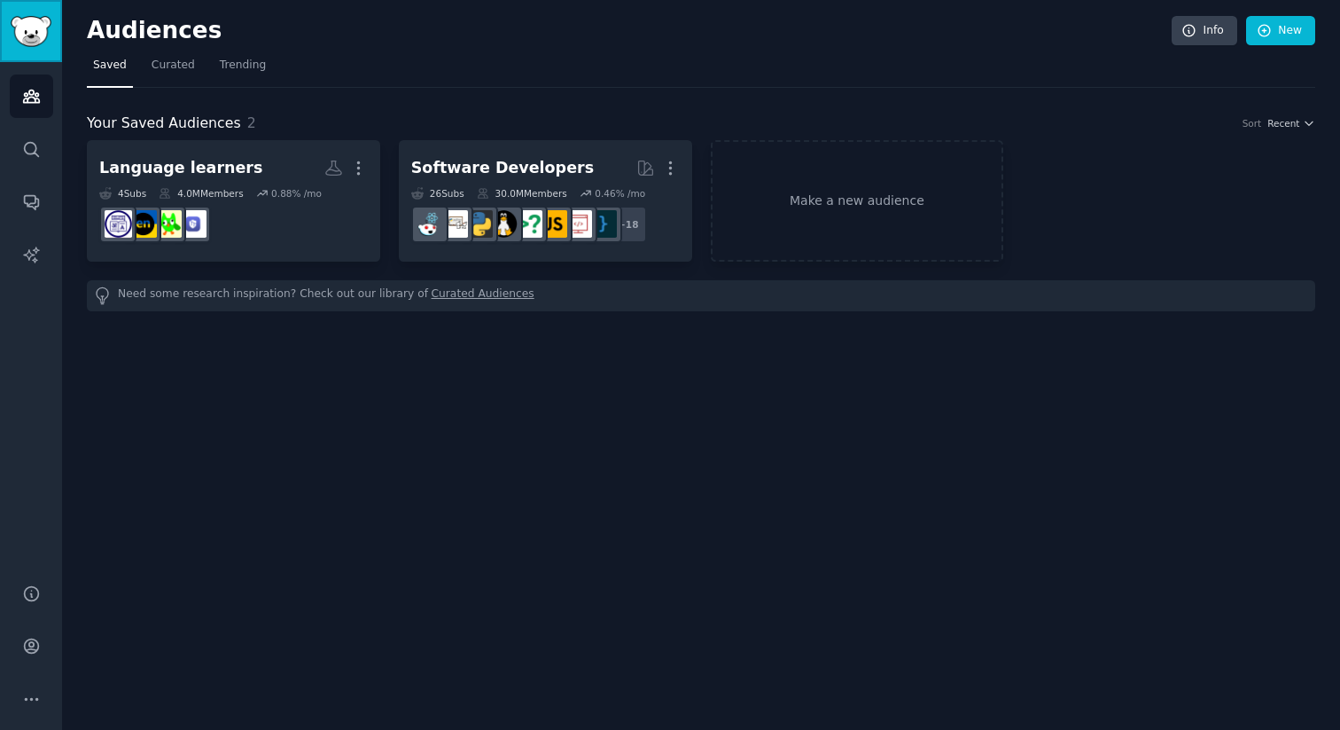
click at [33, 24] on img "Sidebar" at bounding box center [31, 31] width 41 height 31
click at [34, 653] on icon "Sidebar" at bounding box center [31, 645] width 19 height 19
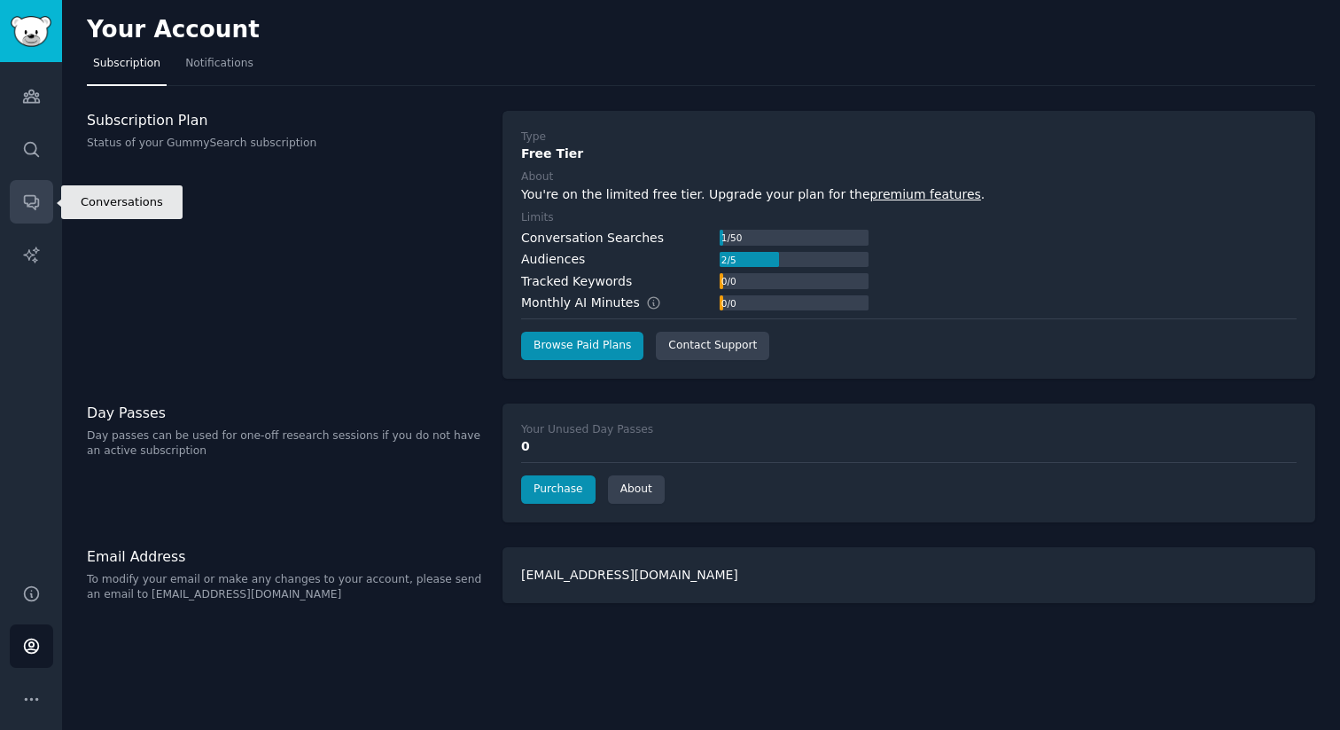
click at [31, 199] on icon "Sidebar" at bounding box center [31, 201] width 19 height 19
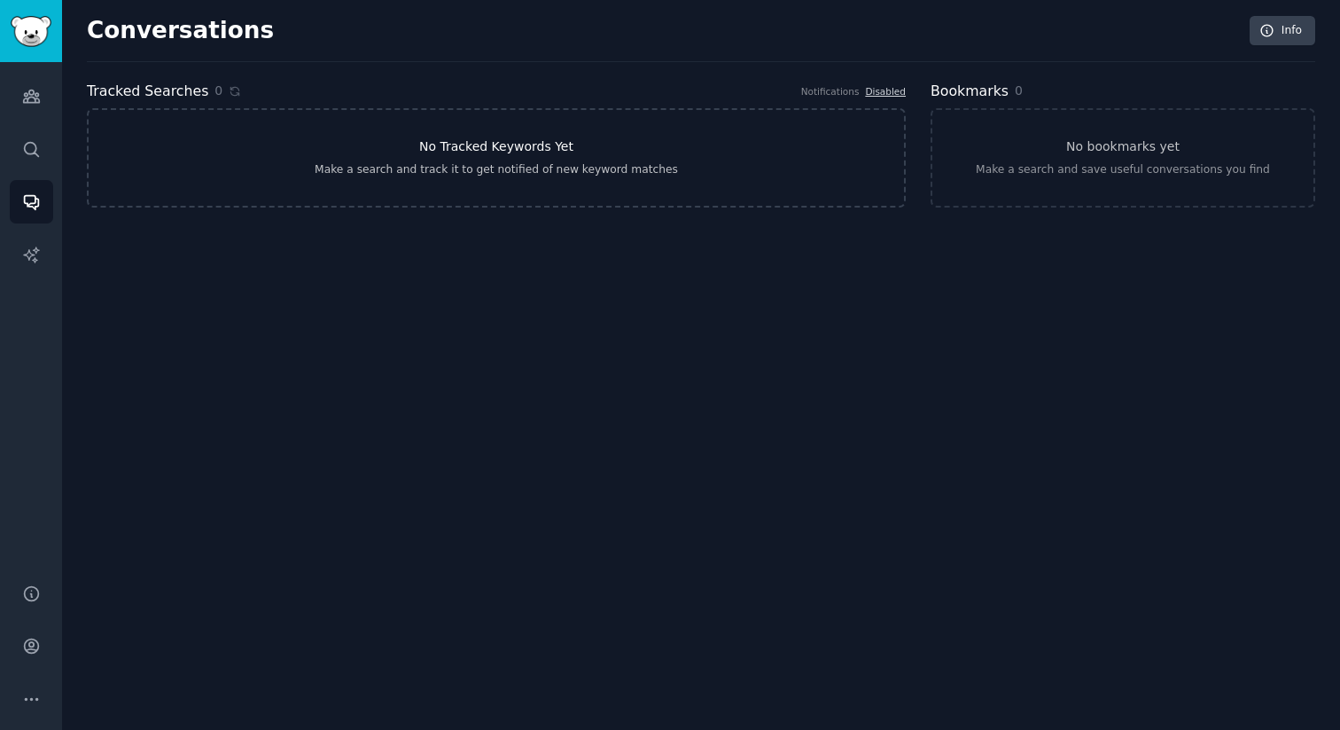
click at [472, 151] on h3 "No Tracked Keywords Yet" at bounding box center [496, 146] width 154 height 19
click at [38, 136] on link "Search" at bounding box center [31, 149] width 43 height 43
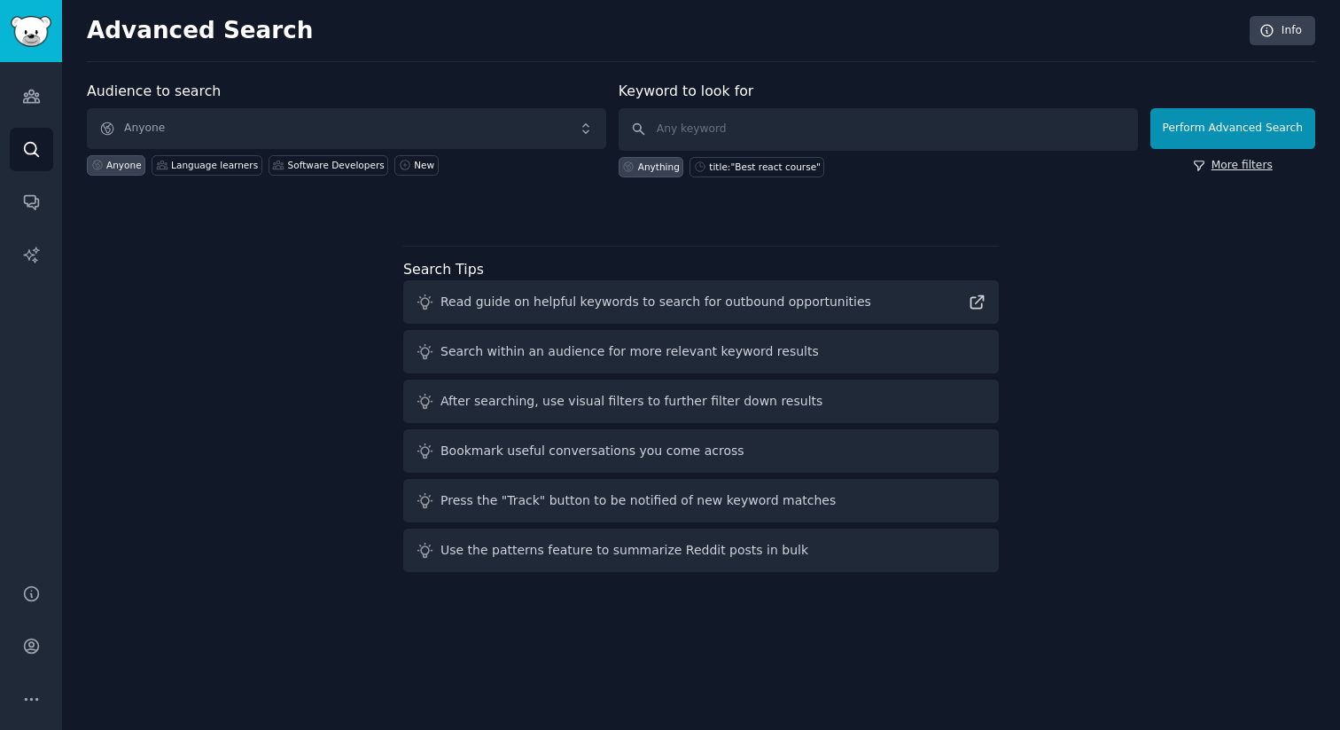
click at [1240, 169] on link "More filters" at bounding box center [1233, 166] width 80 height 16
click at [1221, 163] on link "More filters" at bounding box center [1233, 166] width 80 height 16
click at [37, 47] on link "Sidebar" at bounding box center [31, 31] width 62 height 62
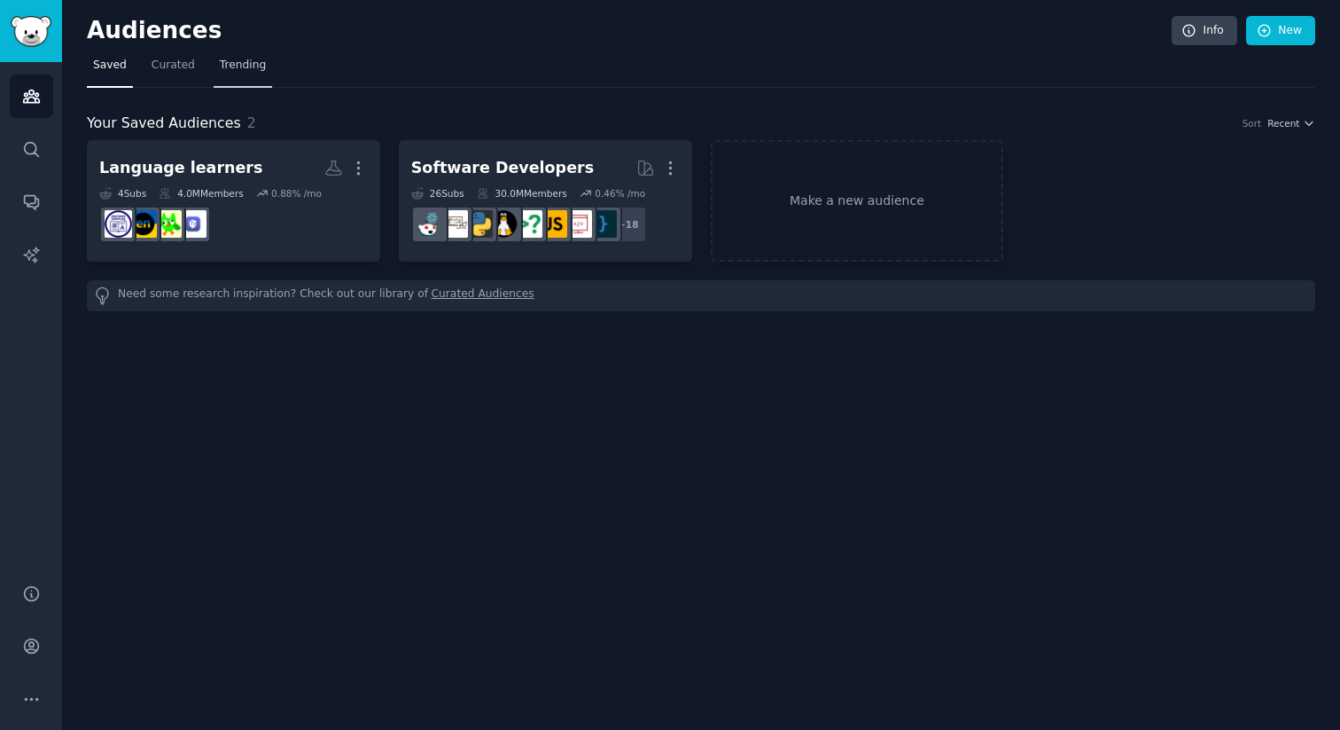
click at [241, 65] on span "Trending" at bounding box center [243, 66] width 46 height 16
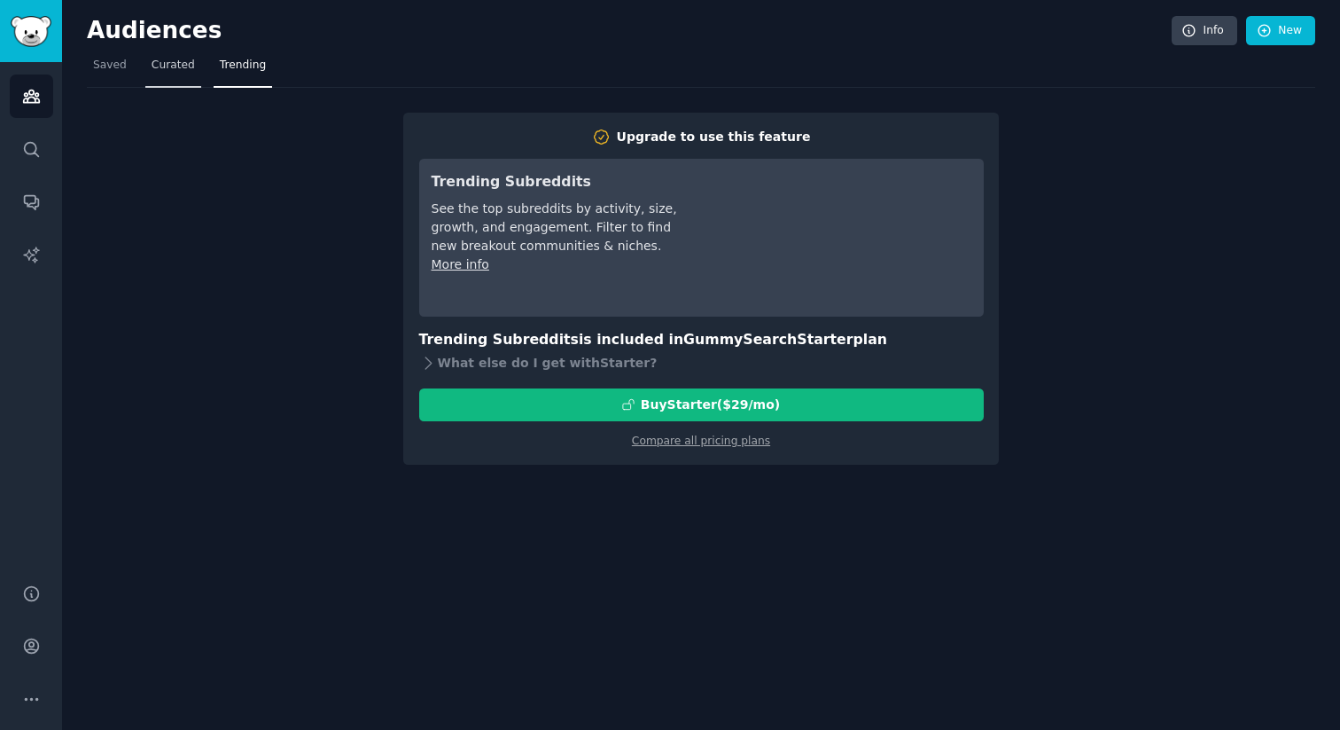
click at [178, 65] on span "Curated" at bounding box center [173, 66] width 43 height 16
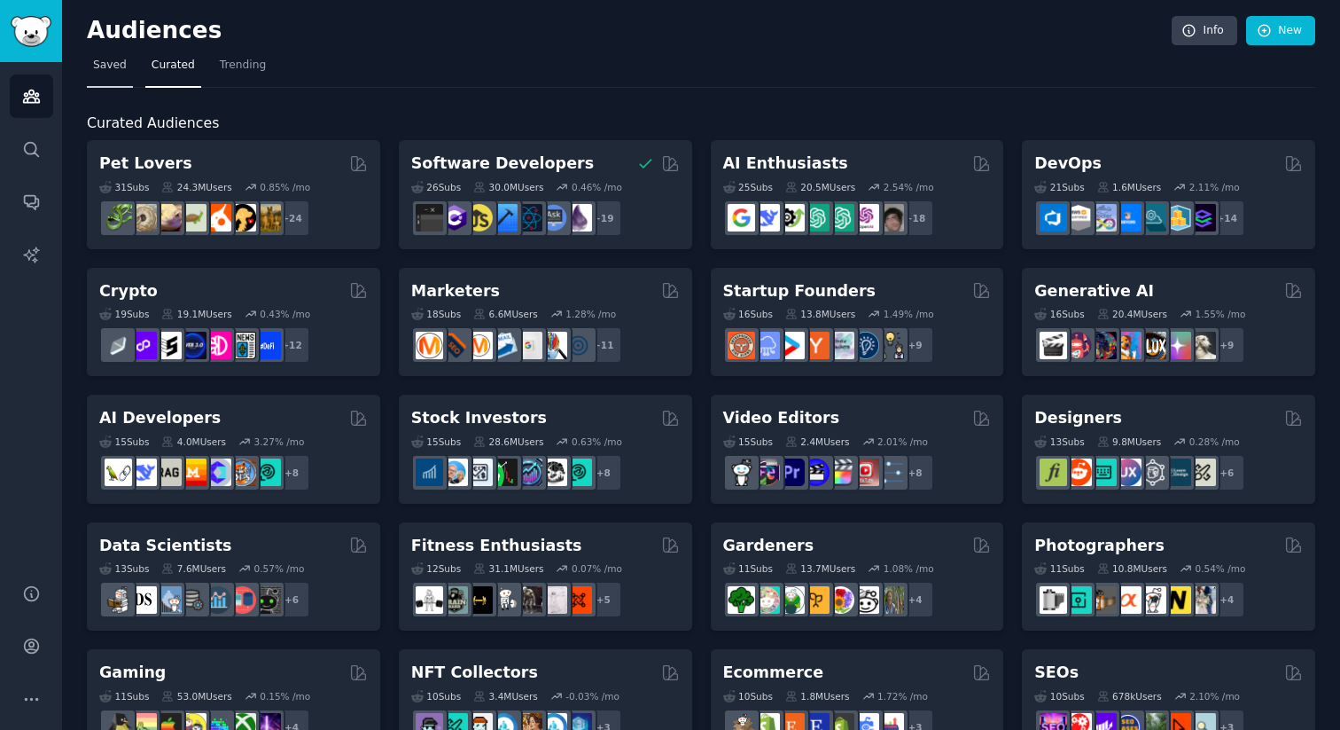
click at [106, 65] on span "Saved" at bounding box center [110, 66] width 34 height 16
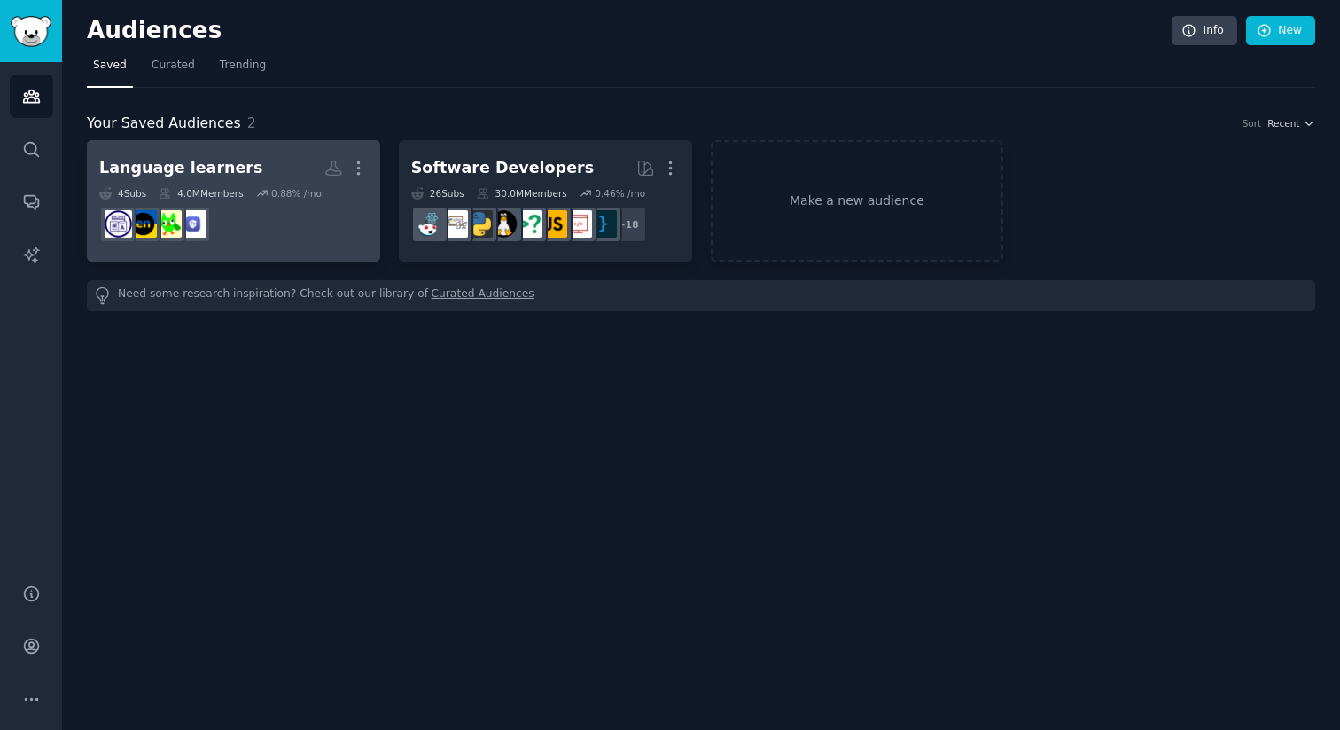
click at [277, 164] on h2 "Language learners More" at bounding box center [233, 167] width 269 height 31
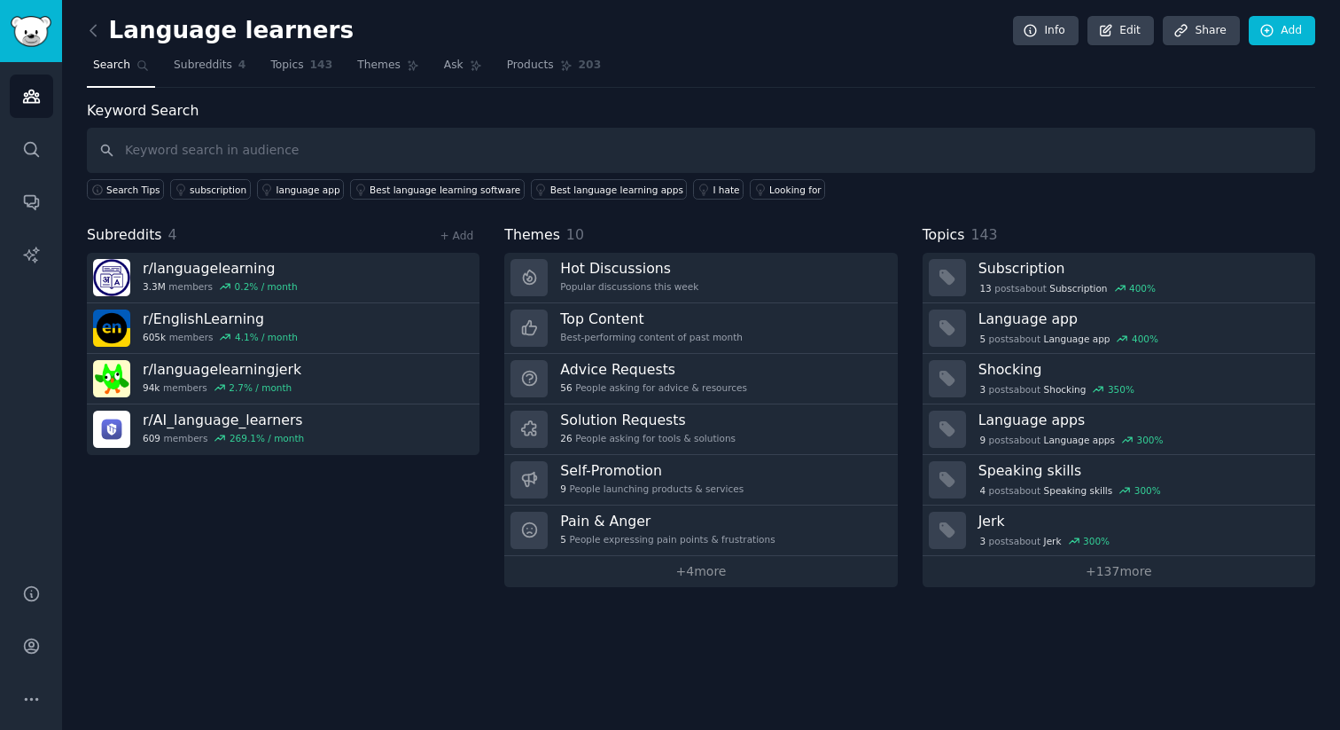
click at [359, 160] on input "text" at bounding box center [701, 150] width 1229 height 45
type input "AI tutor"
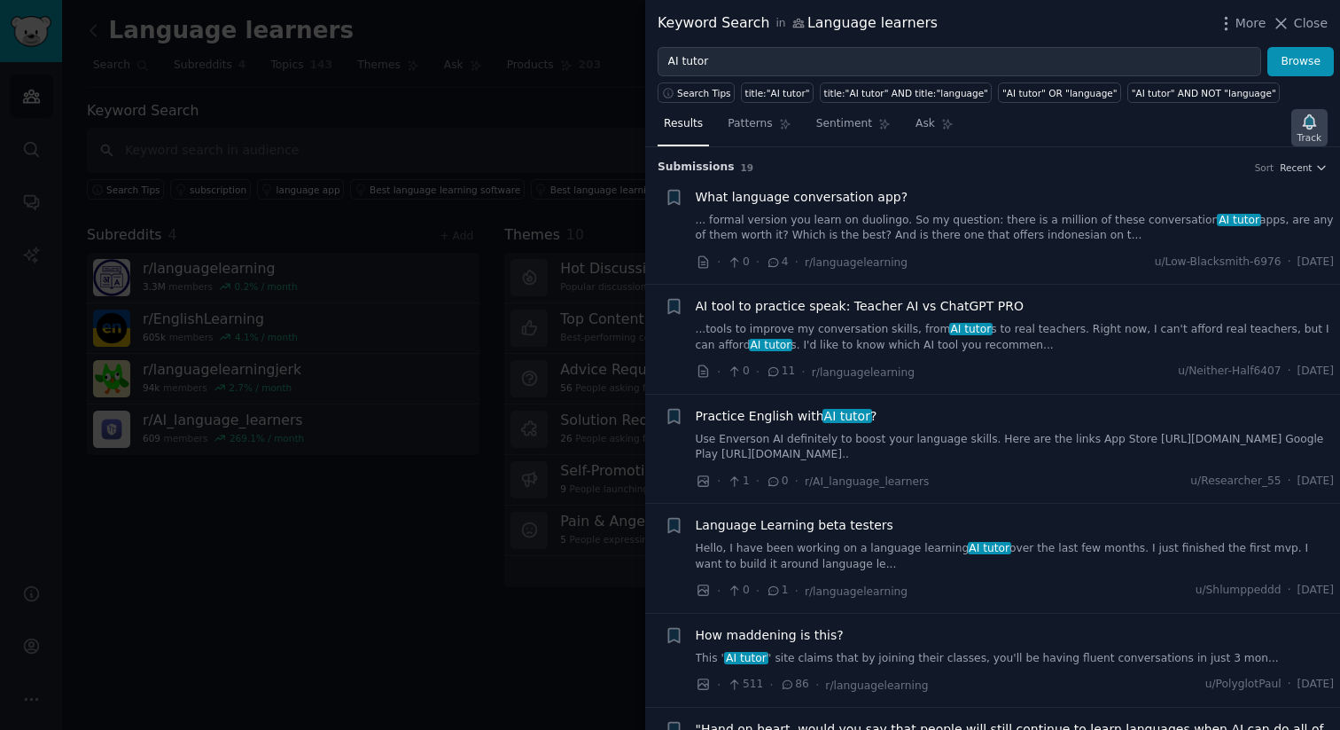
click at [1310, 119] on icon "button" at bounding box center [1309, 121] width 12 height 14
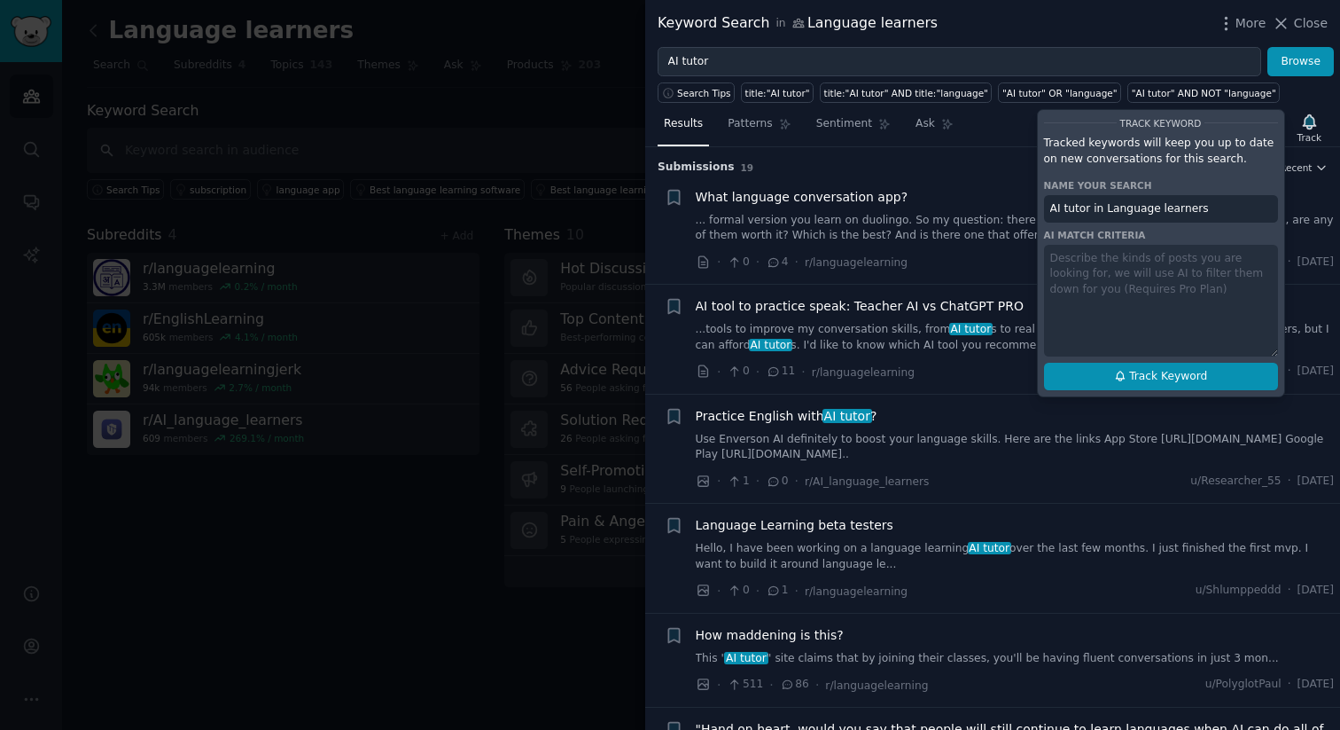
click at [1139, 374] on span "Track Keyword" at bounding box center [1168, 377] width 78 height 16
type input "AI tutor in Language learners"
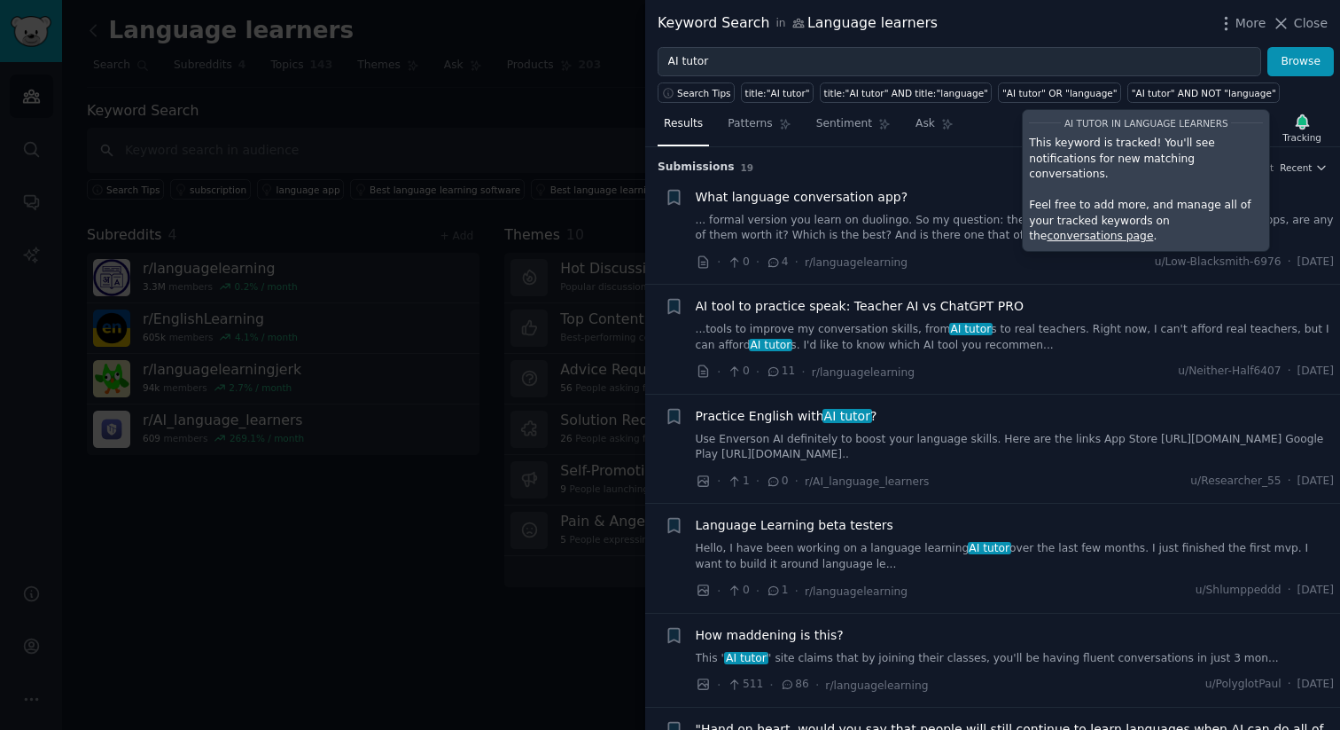
click at [506, 504] on div at bounding box center [670, 365] width 1340 height 730
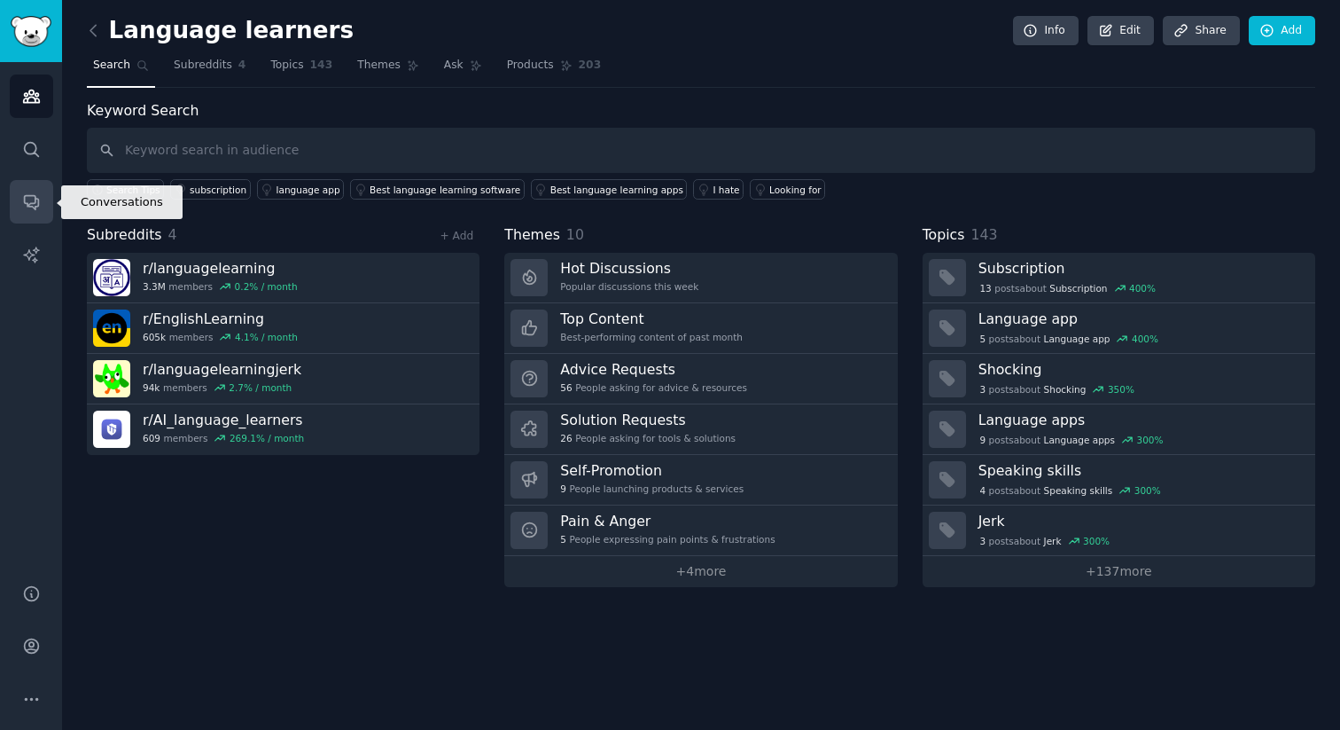
click at [27, 208] on icon "Sidebar" at bounding box center [31, 201] width 19 height 19
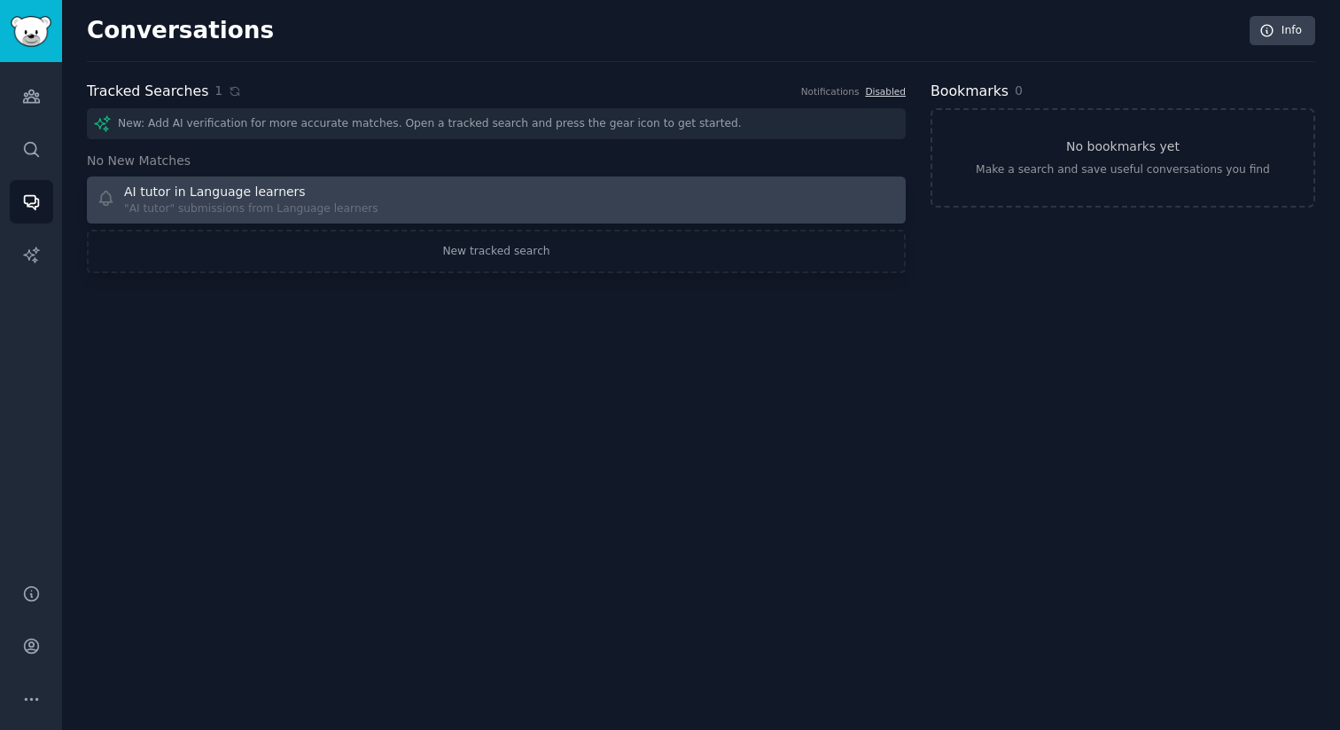
click at [301, 197] on div "AI tutor in Language learners" at bounding box center [251, 192] width 254 height 19
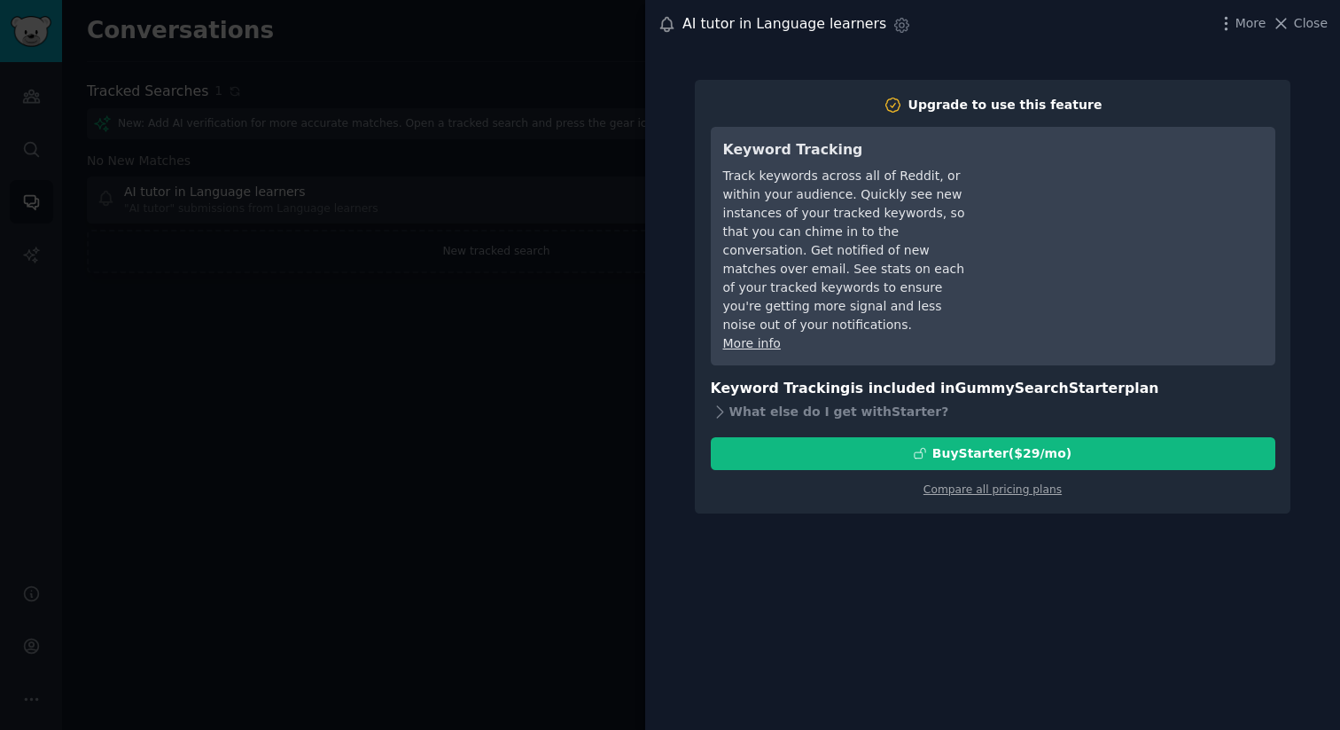
click at [464, 385] on div at bounding box center [670, 365] width 1340 height 730
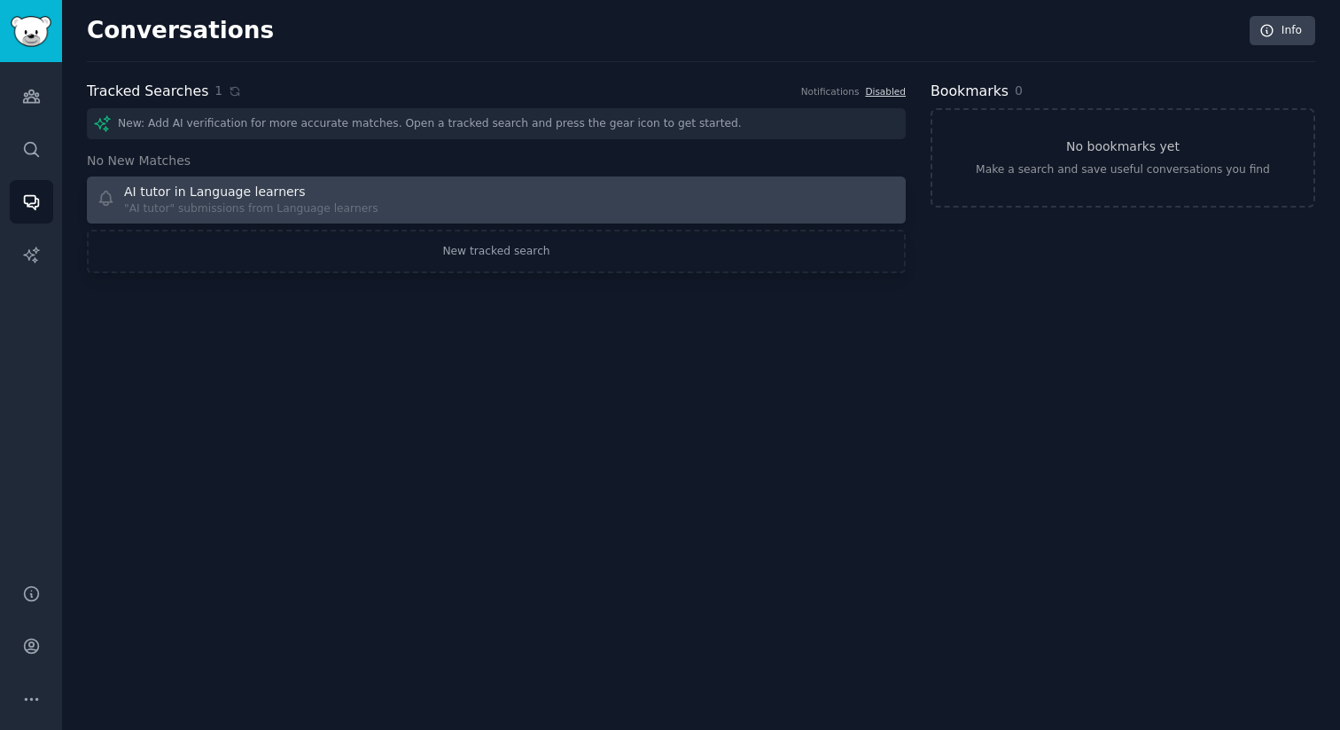
click at [414, 201] on div "AI tutor in Language learners "AI tutor" submissions from Language learners" at bounding box center [291, 200] width 388 height 35
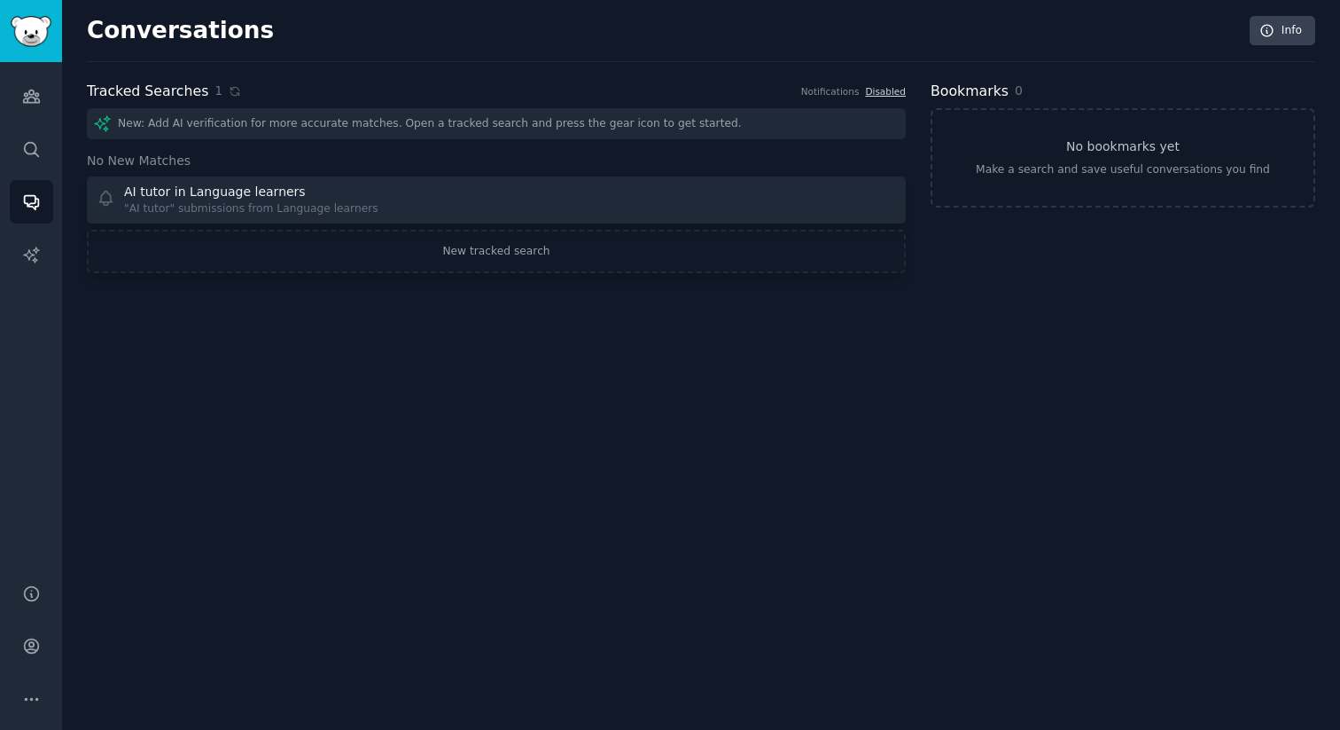
click at [180, 90] on h2 "Tracked Searches" at bounding box center [147, 92] width 121 height 22
click at [47, 139] on link "Search" at bounding box center [31, 149] width 43 height 43
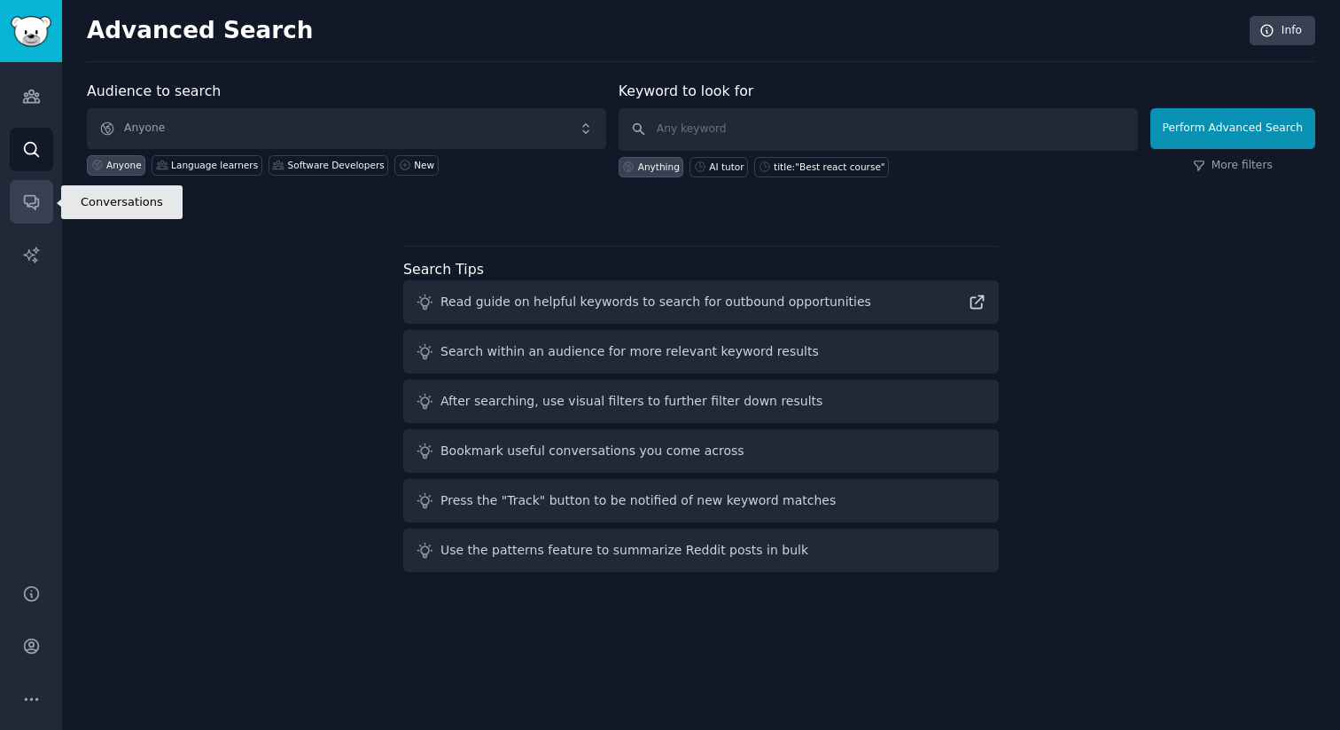
click at [23, 215] on link "Conversations" at bounding box center [31, 201] width 43 height 43
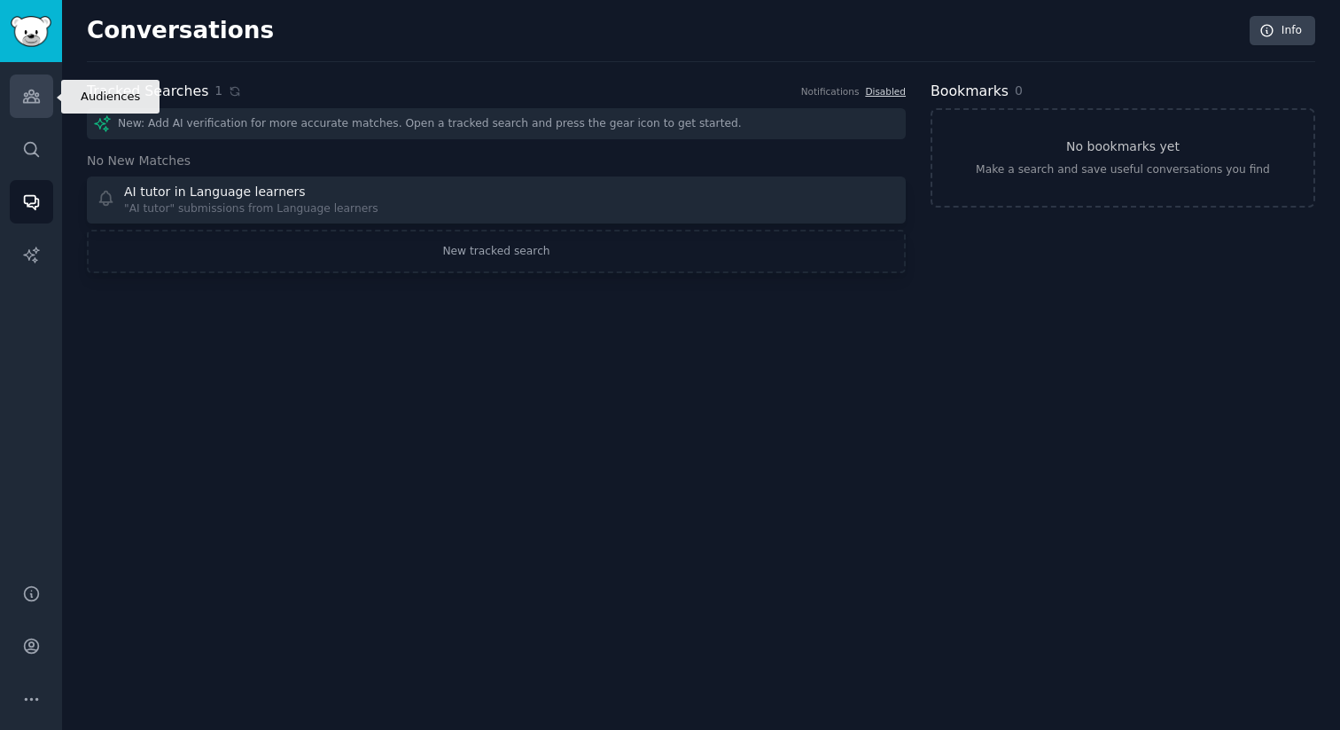
click at [23, 92] on icon "Sidebar" at bounding box center [31, 96] width 19 height 19
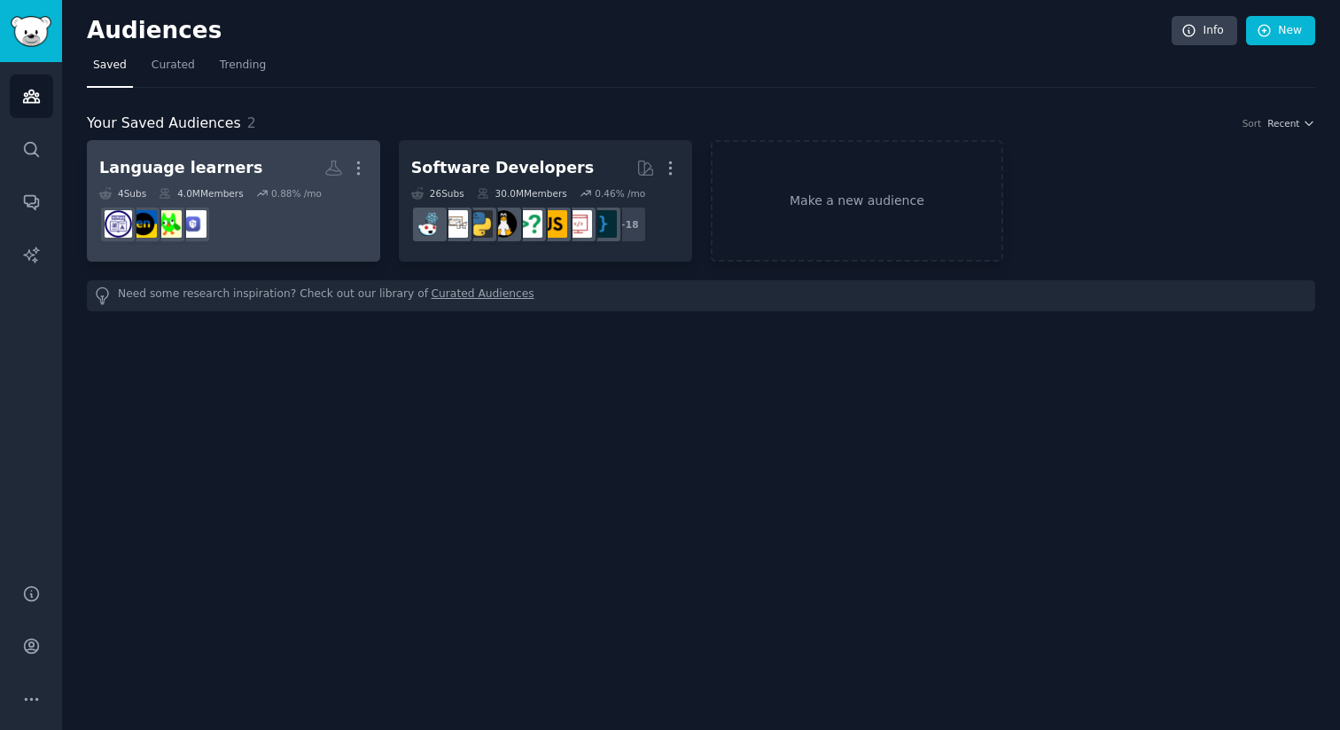
click at [208, 199] on dd at bounding box center [233, 224] width 269 height 50
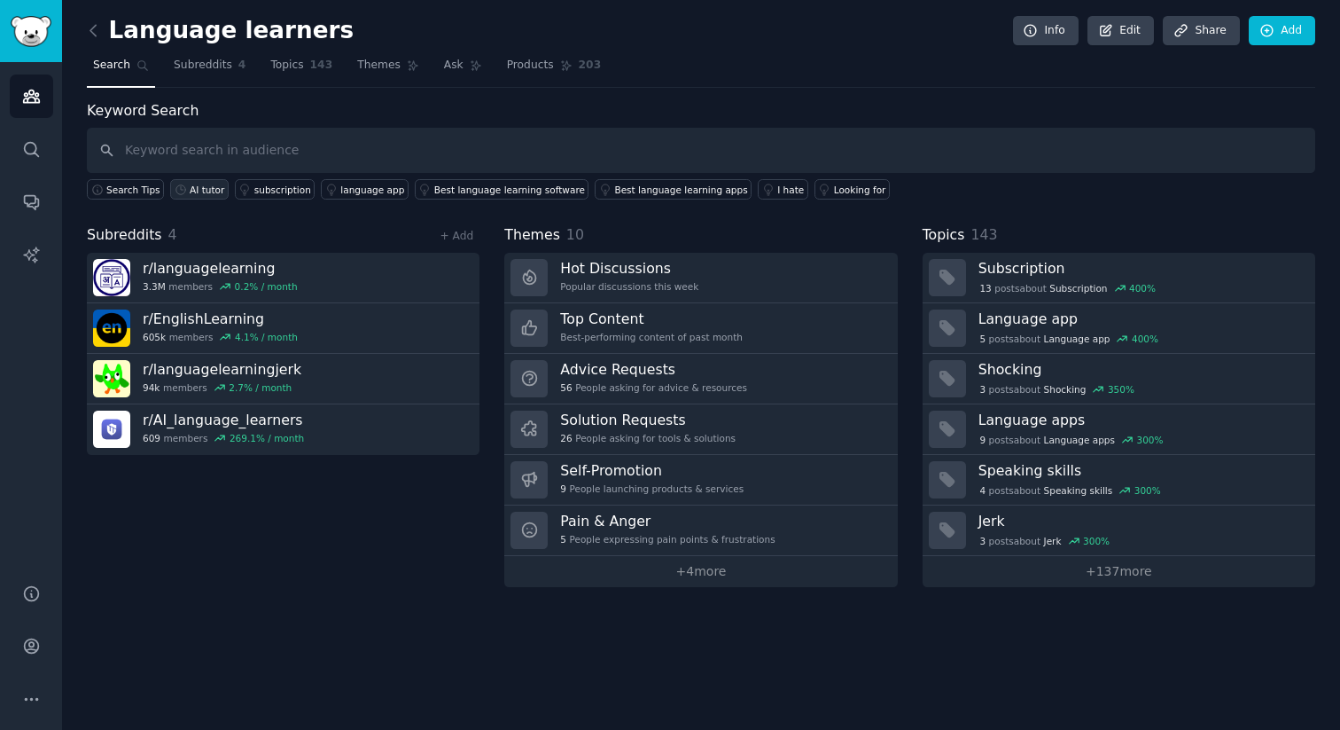
click at [216, 180] on link "AI tutor" at bounding box center [199, 189] width 59 height 20
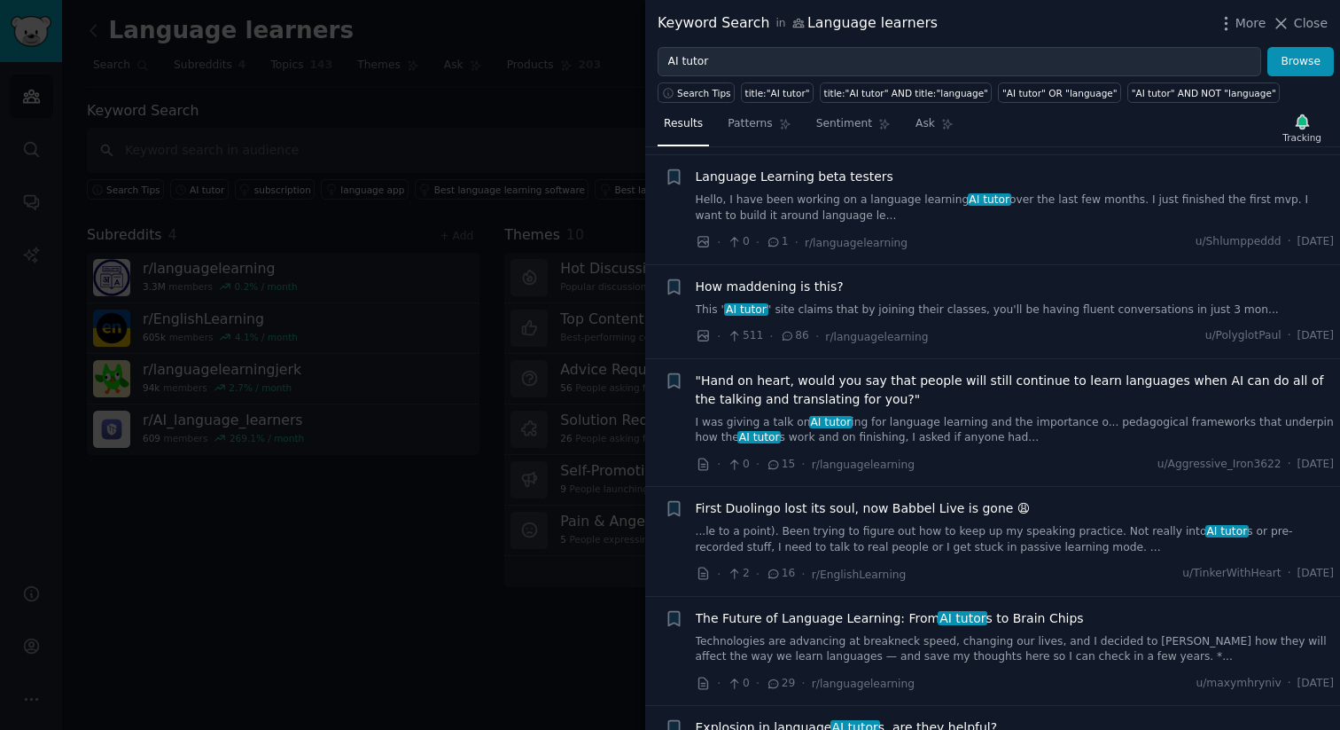
scroll to position [366, 0]
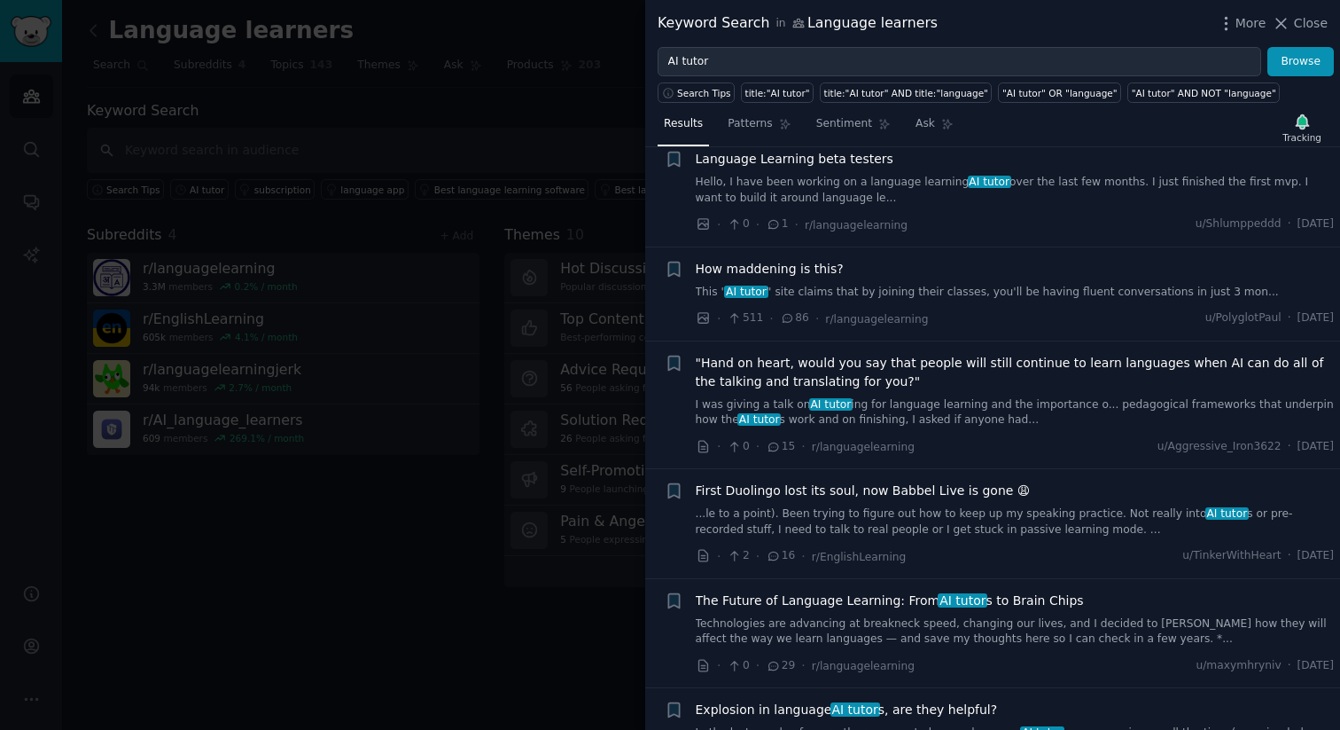
click at [897, 489] on span "First Duolingo lost its soul, now Babbel Live is gone 😩" at bounding box center [863, 490] width 335 height 19
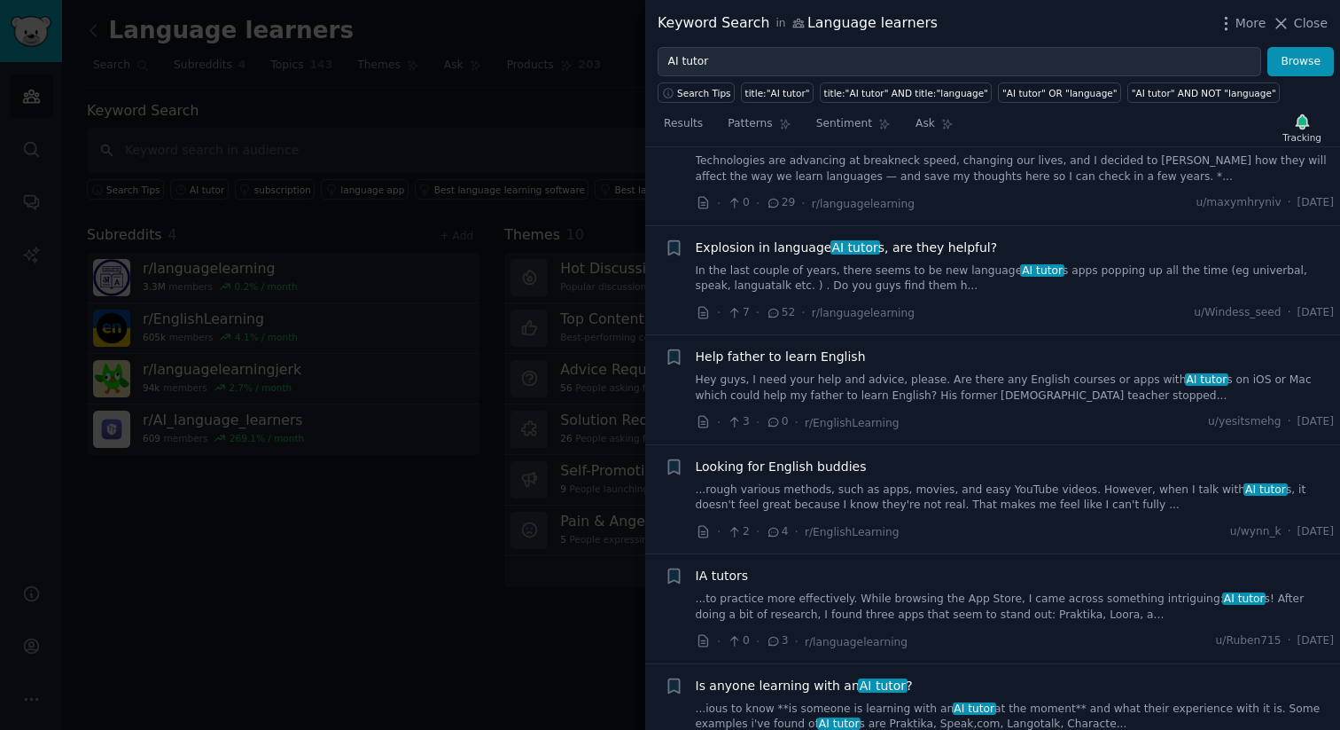
scroll to position [1509, 0]
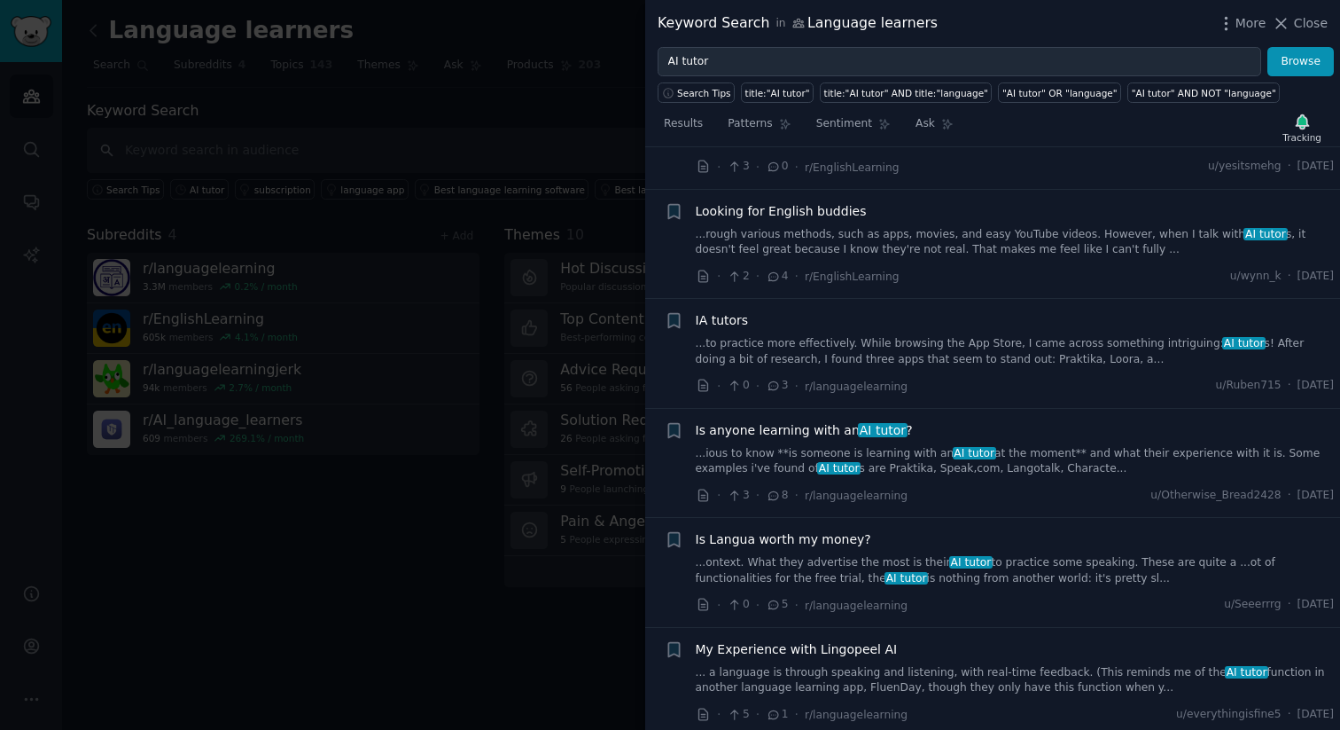
click at [860, 423] on span "AI tutor" at bounding box center [883, 430] width 50 height 14
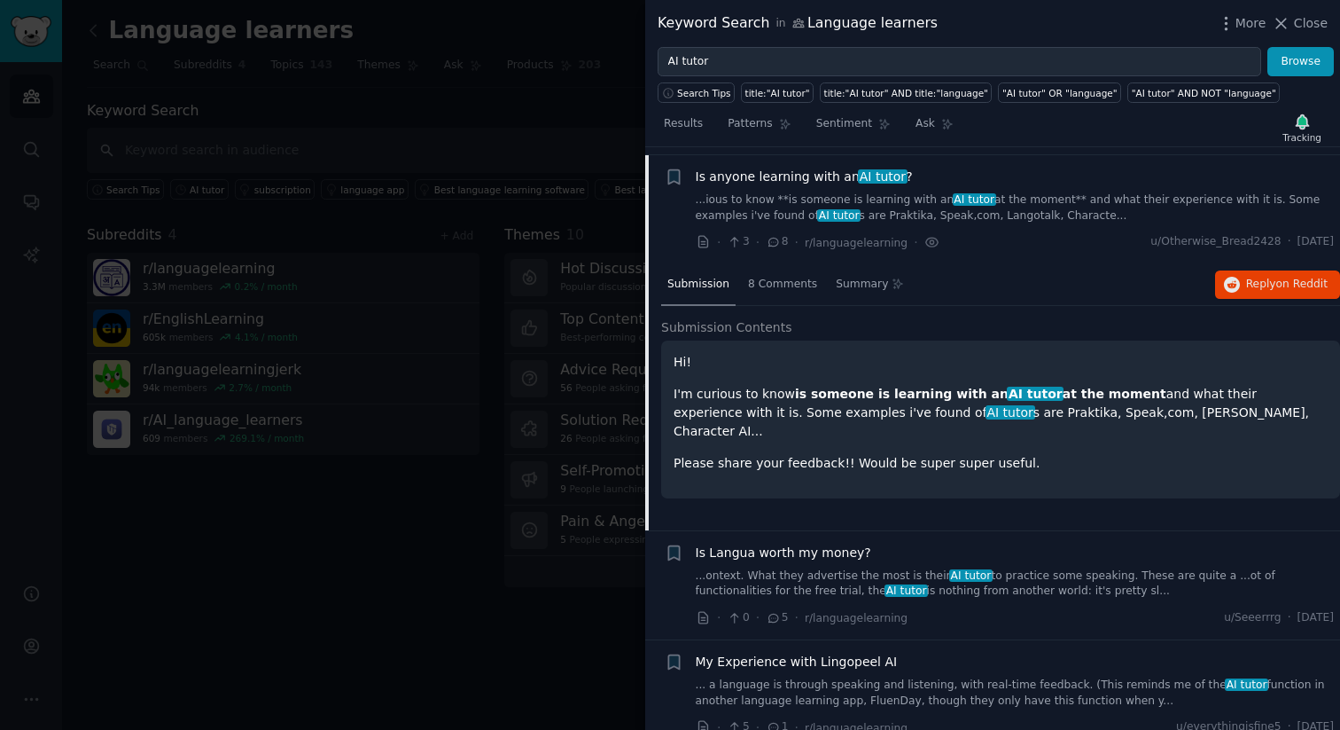
scroll to position [1345, 0]
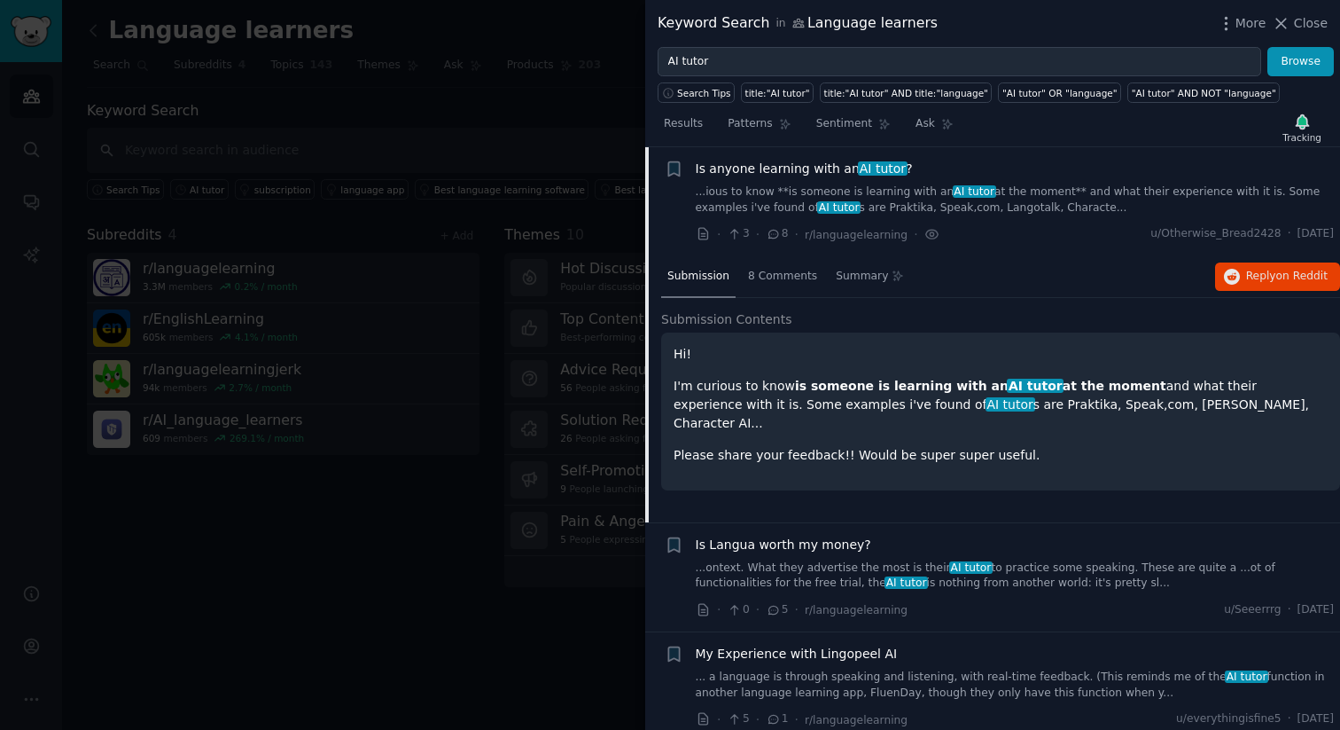
click at [872, 446] on p "Please share your feedback!! Would be super super useful." at bounding box center [1001, 455] width 654 height 19
click at [1230, 279] on icon "button" at bounding box center [1232, 277] width 16 height 16
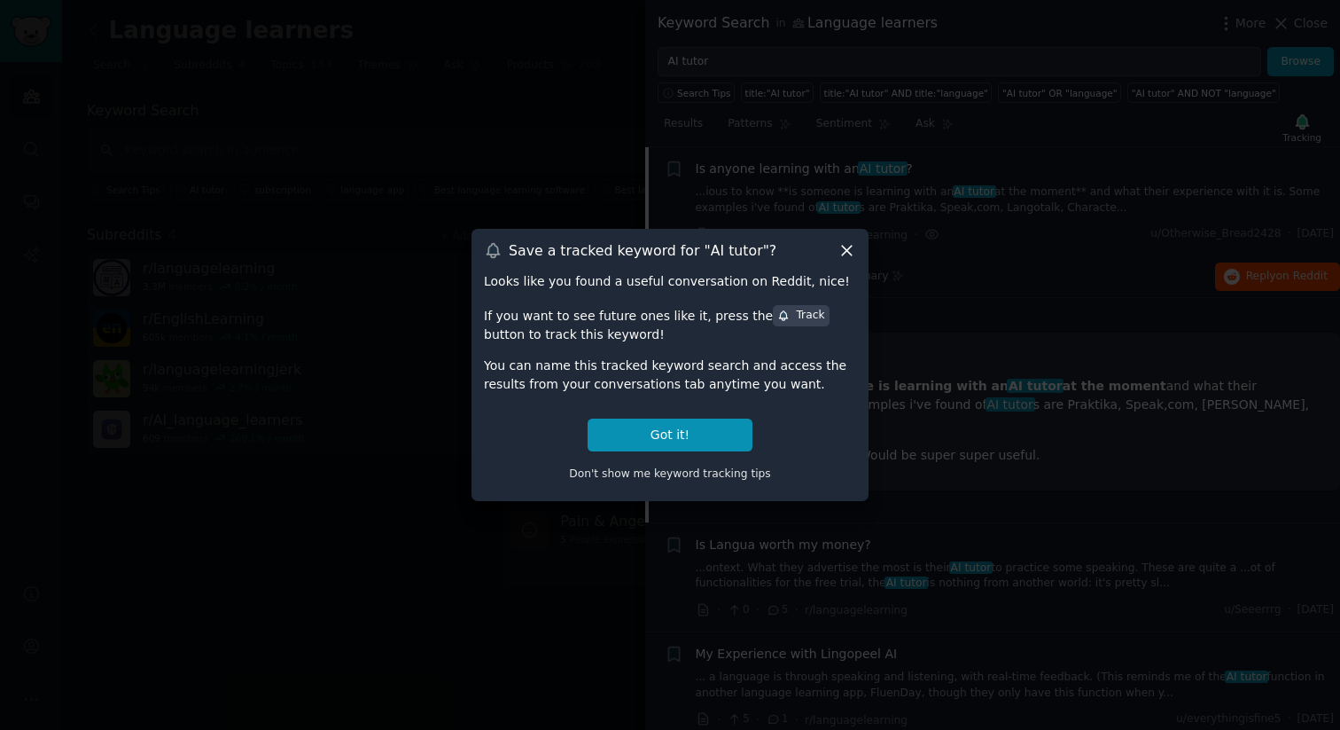
click at [847, 249] on icon at bounding box center [847, 251] width 10 height 10
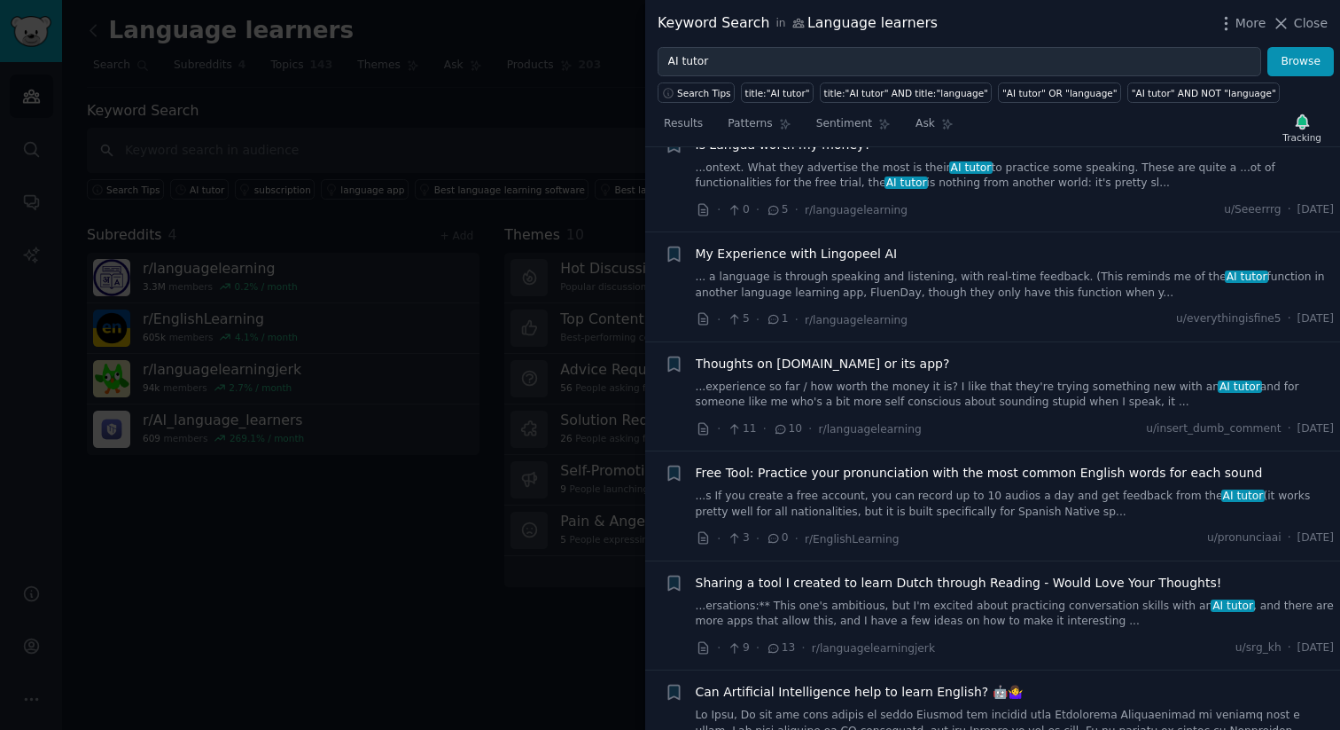
scroll to position [1794, 0]
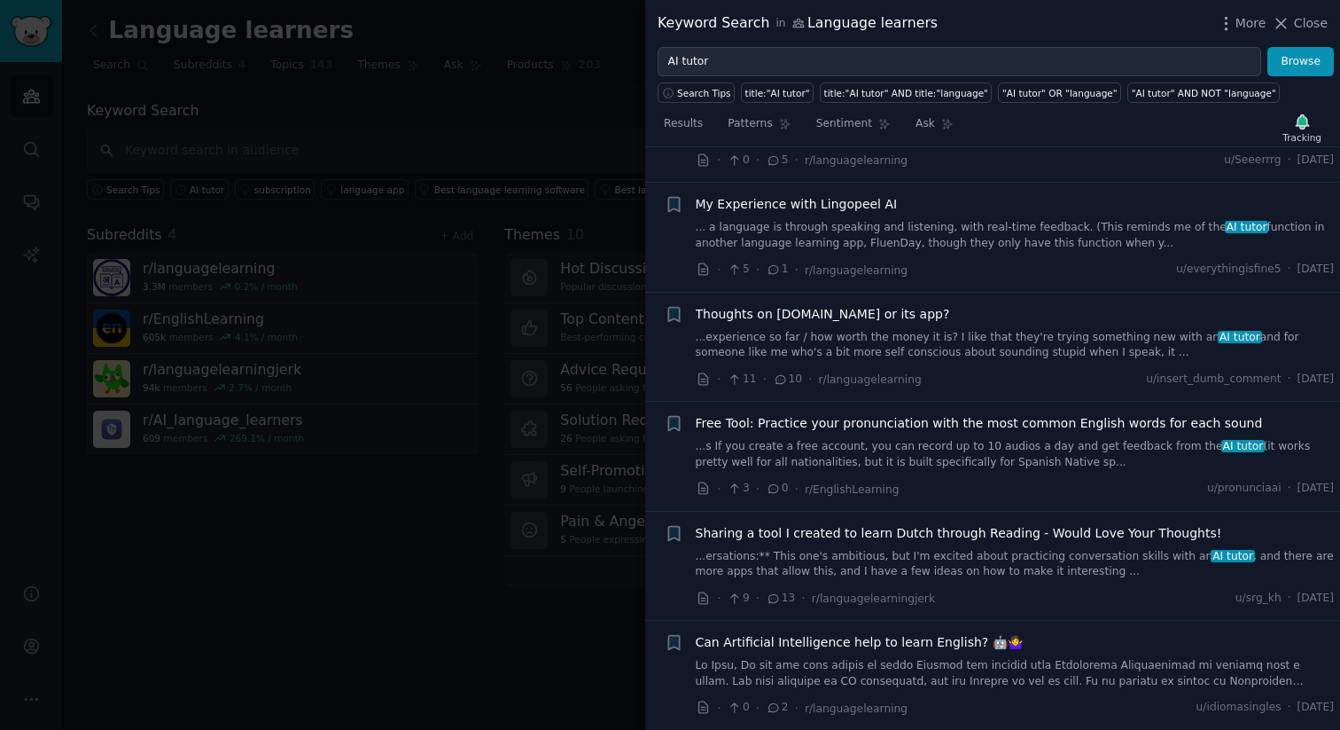
click at [988, 416] on span "Free Tool: Practice your pronunciation with the most common English words for e…" at bounding box center [979, 423] width 567 height 19
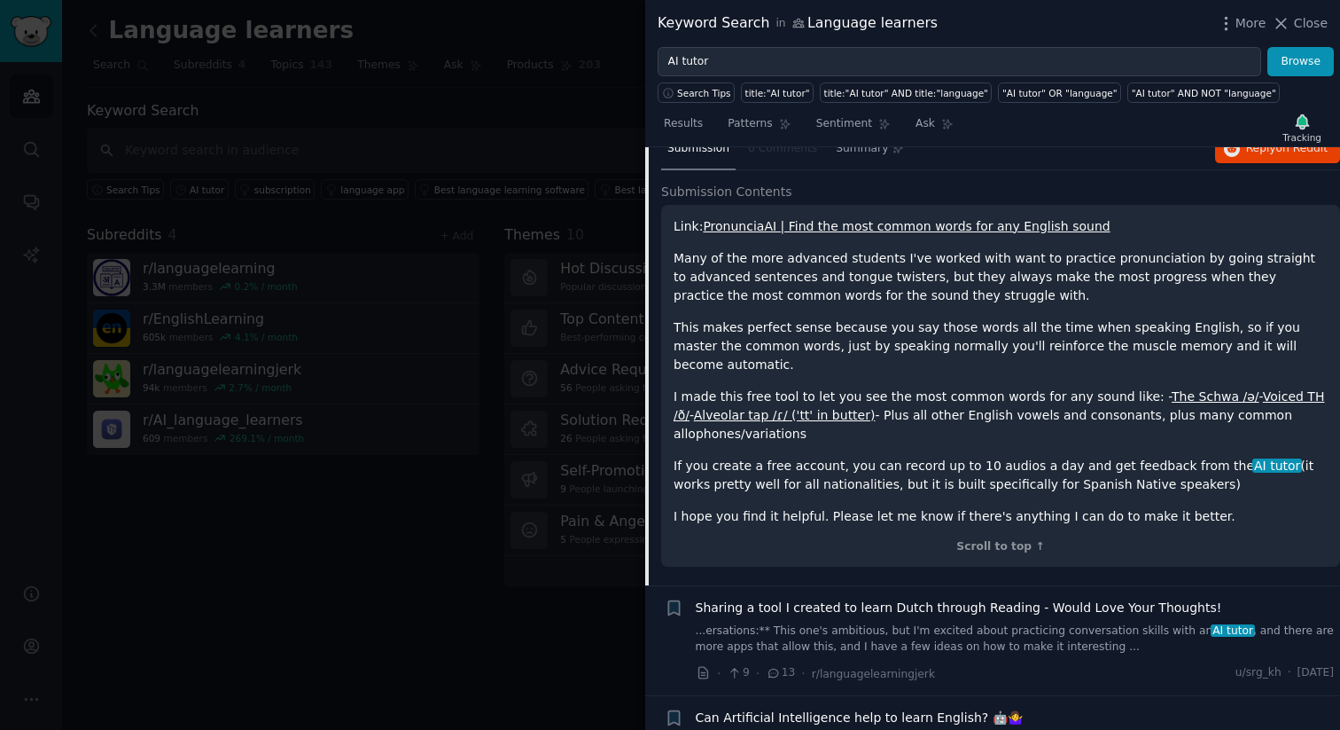
scroll to position [1967, 0]
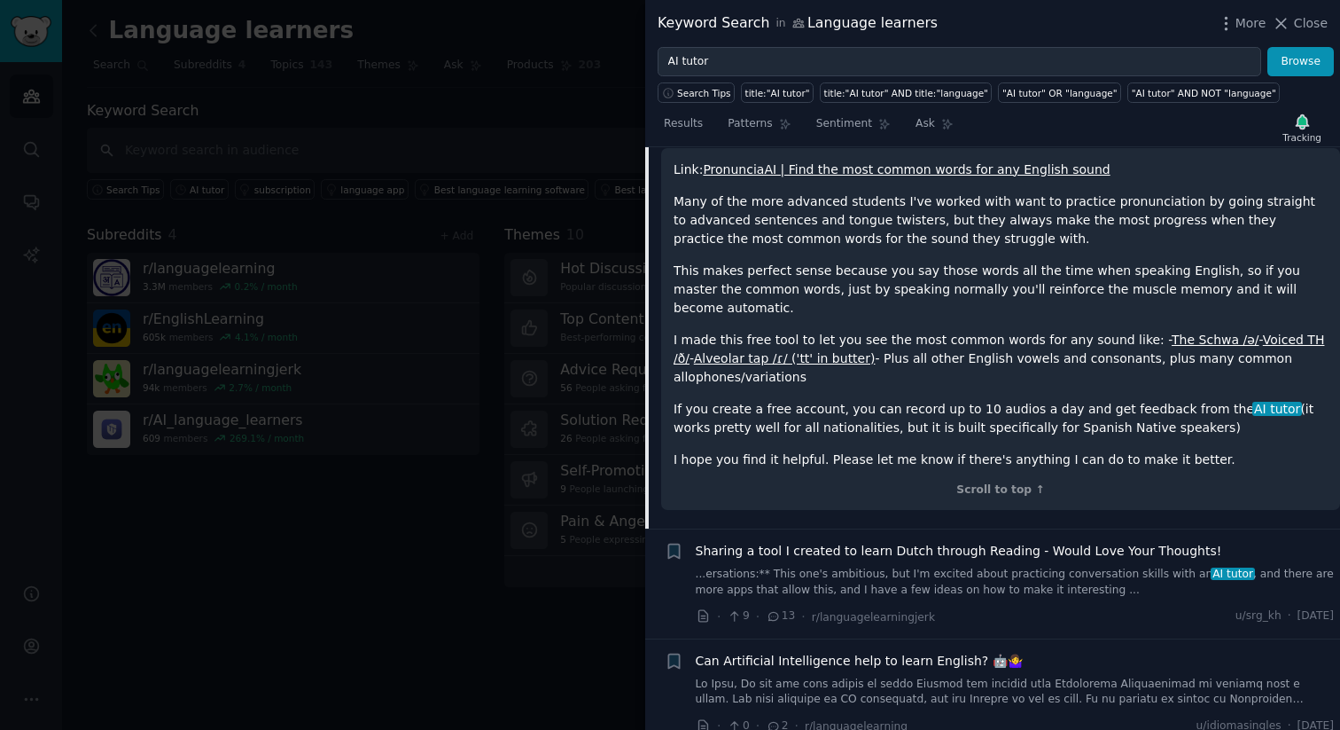
click at [542, 602] on div at bounding box center [670, 365] width 1340 height 730
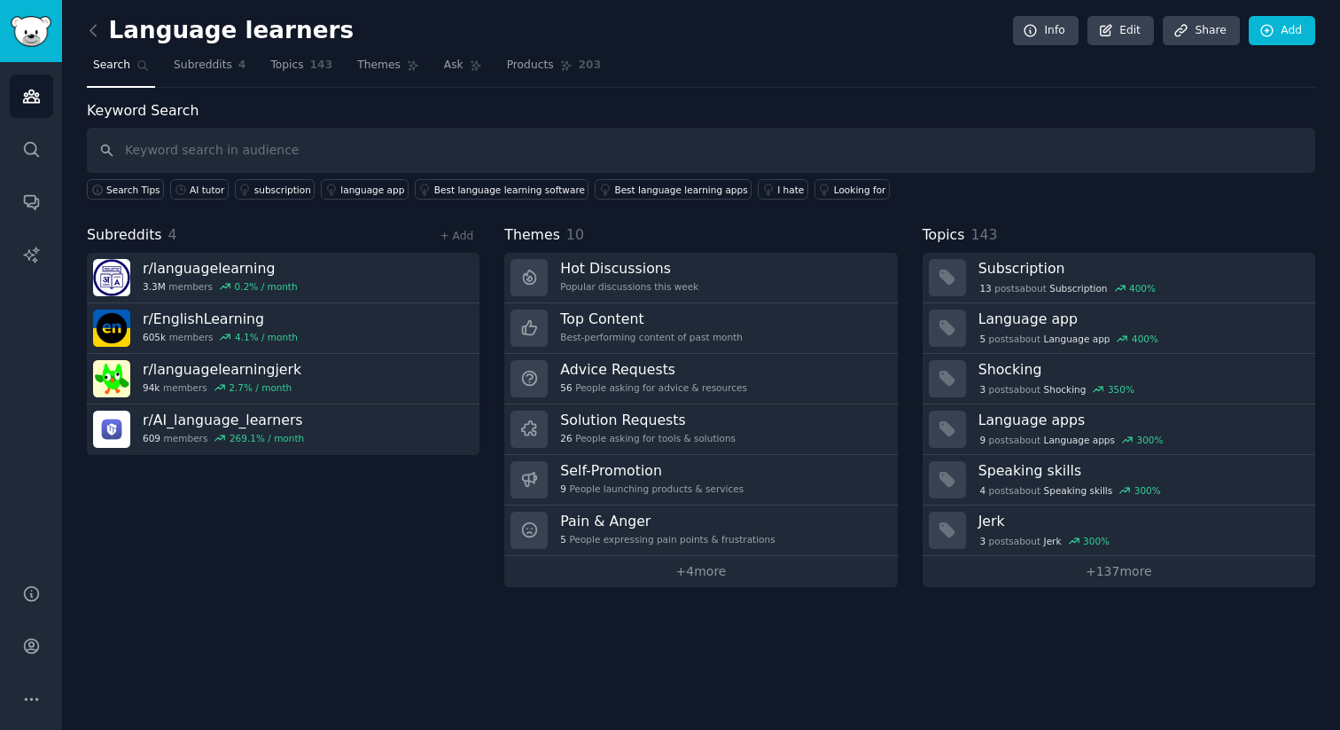
click at [720, 100] on div "Keyword Search Search Tips AI tutor subscription language app Best language lea…" at bounding box center [701, 150] width 1229 height 100
click at [306, 64] on link "Topics 143" at bounding box center [301, 69] width 74 height 36
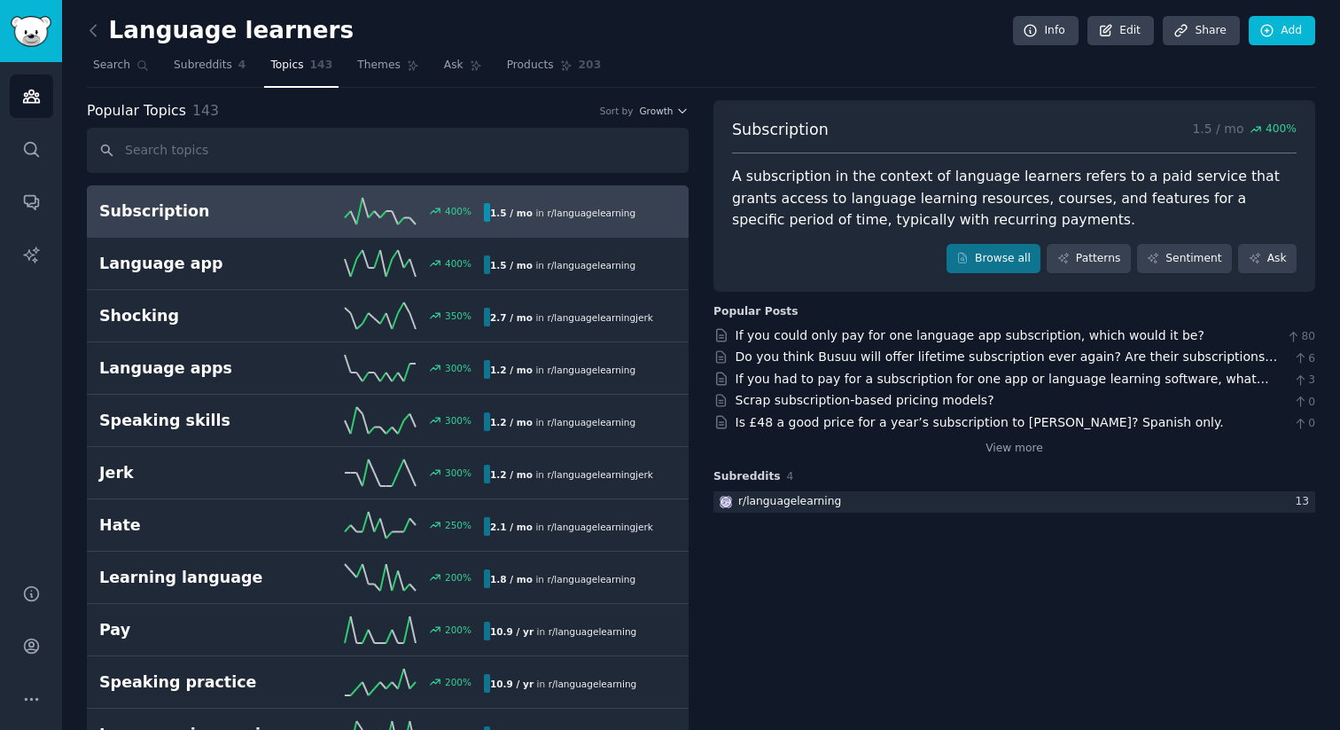
click at [289, 229] on link "Subscription 400 % 1.5 / mo in r/ languagelearning" at bounding box center [388, 211] width 602 height 52
